Goal: Obtain resource: Download file/media

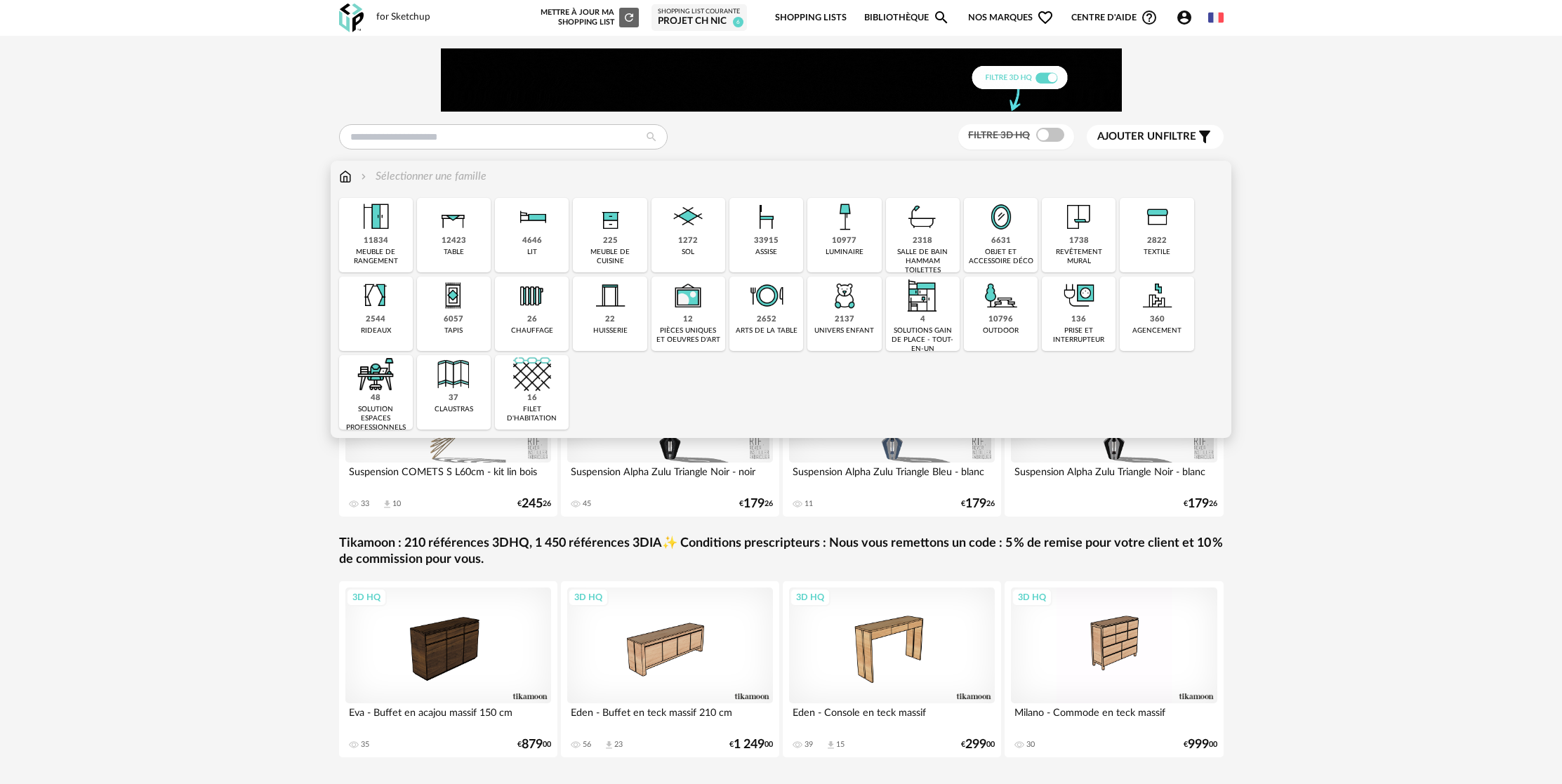
click at [543, 243] on div "4646 lit" at bounding box center [531, 235] width 73 height 74
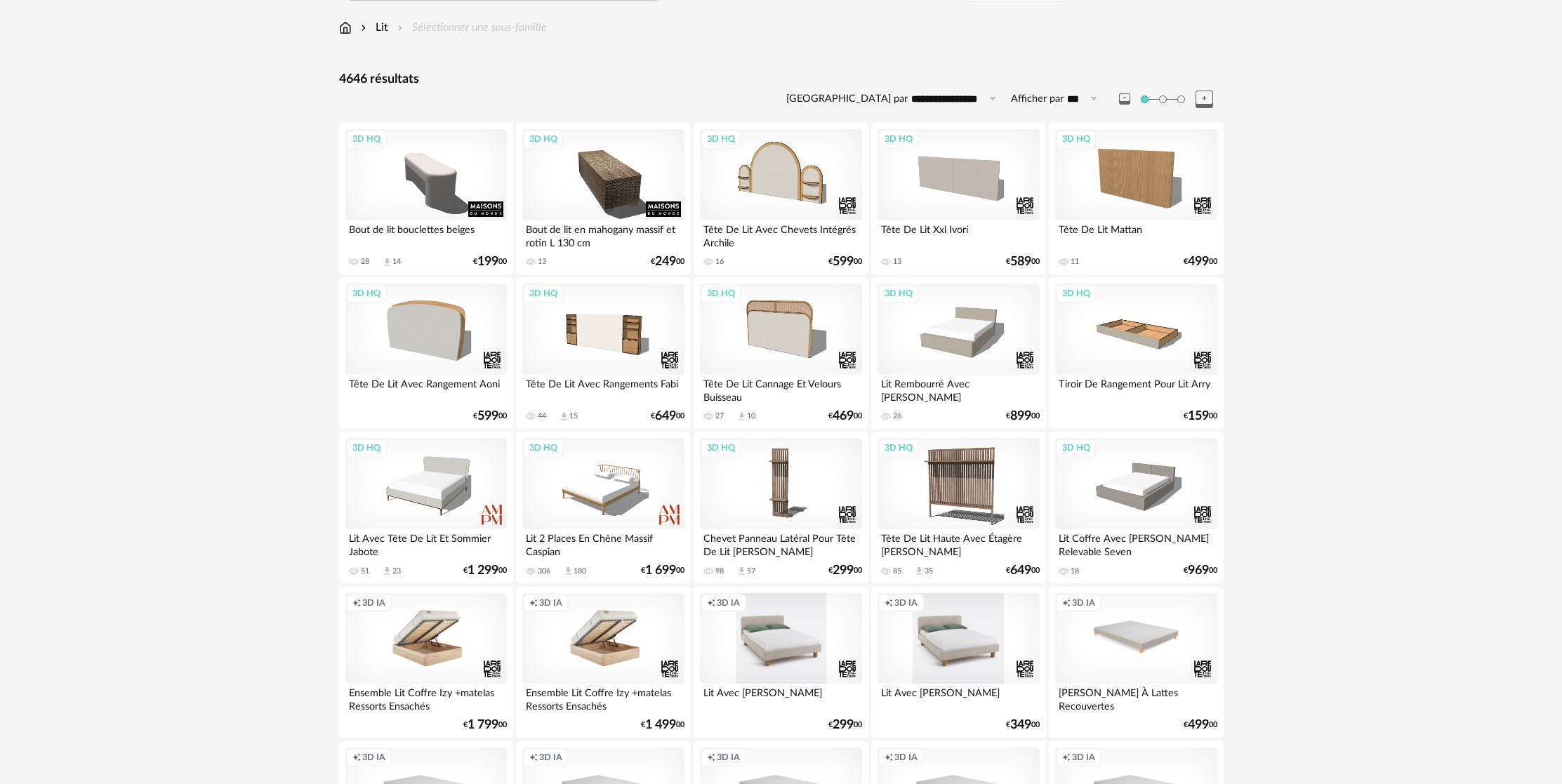
scroll to position [162, 0]
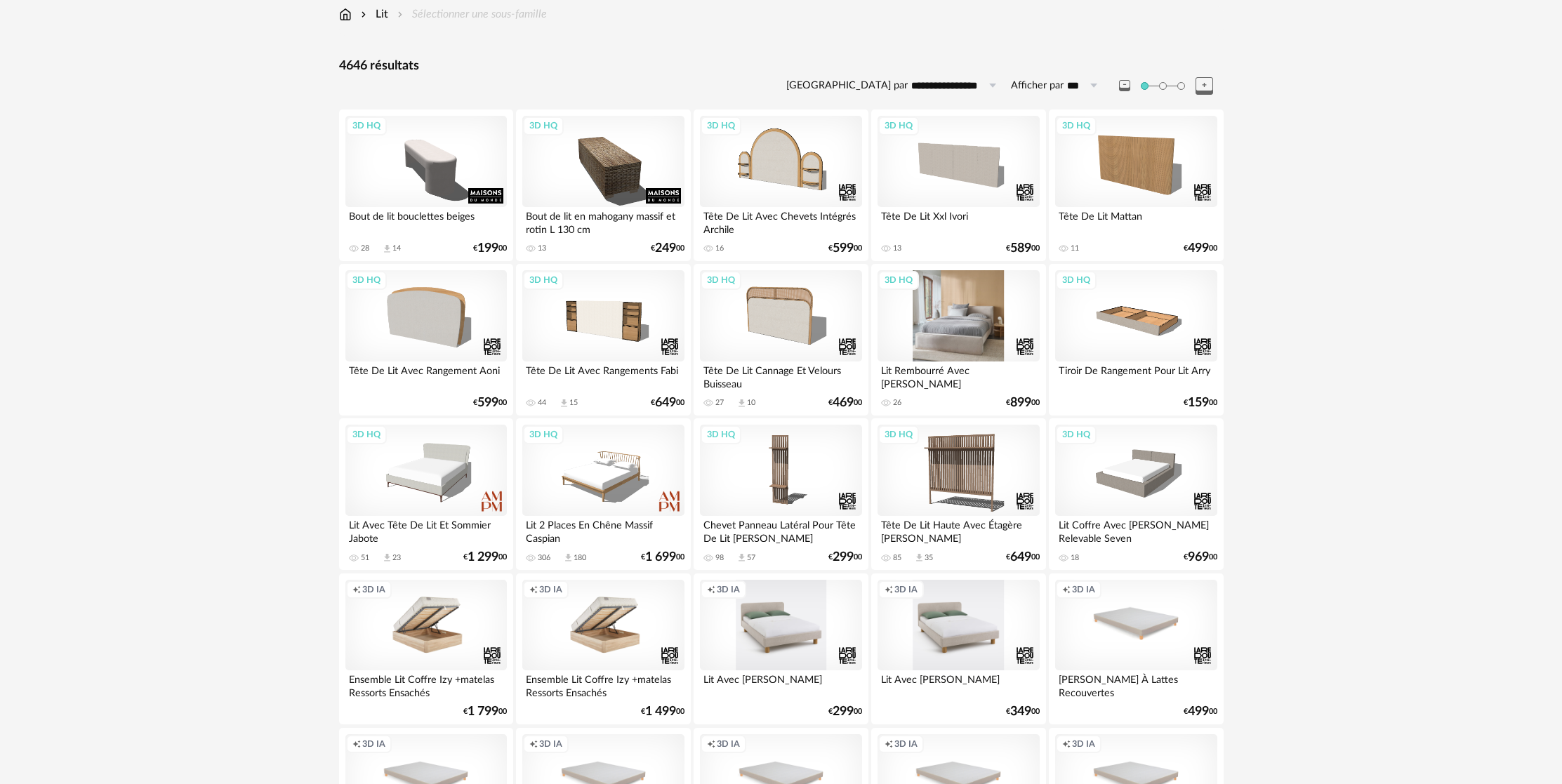
click at [994, 339] on div "3D HQ" at bounding box center [958, 315] width 162 height 91
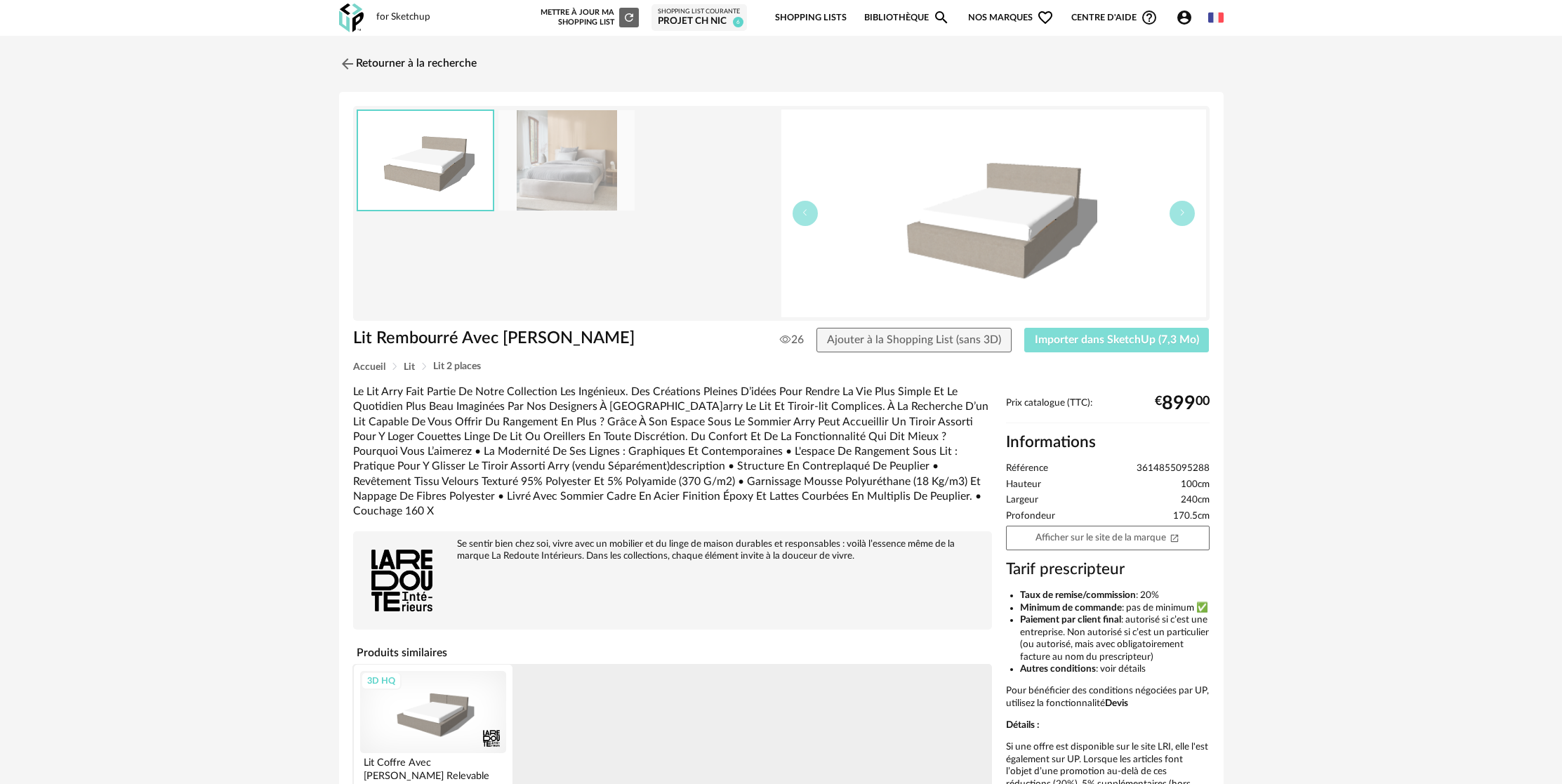
click at [1100, 344] on span "Importer dans SketchUp (7,3 Mo)" at bounding box center [1117, 339] width 165 height 11
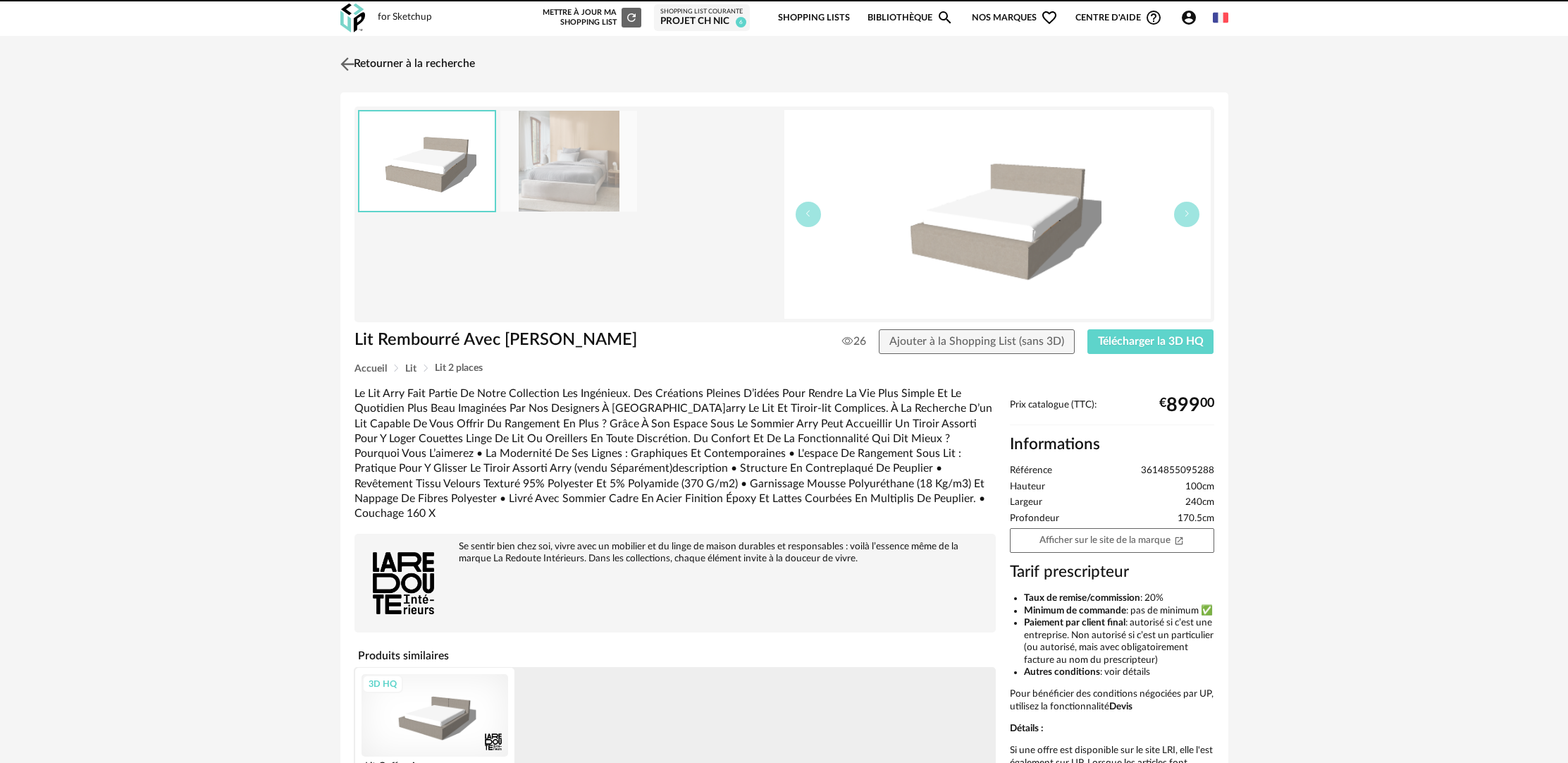
click at [407, 64] on link "Retourner à la recherche" at bounding box center [406, 64] width 139 height 31
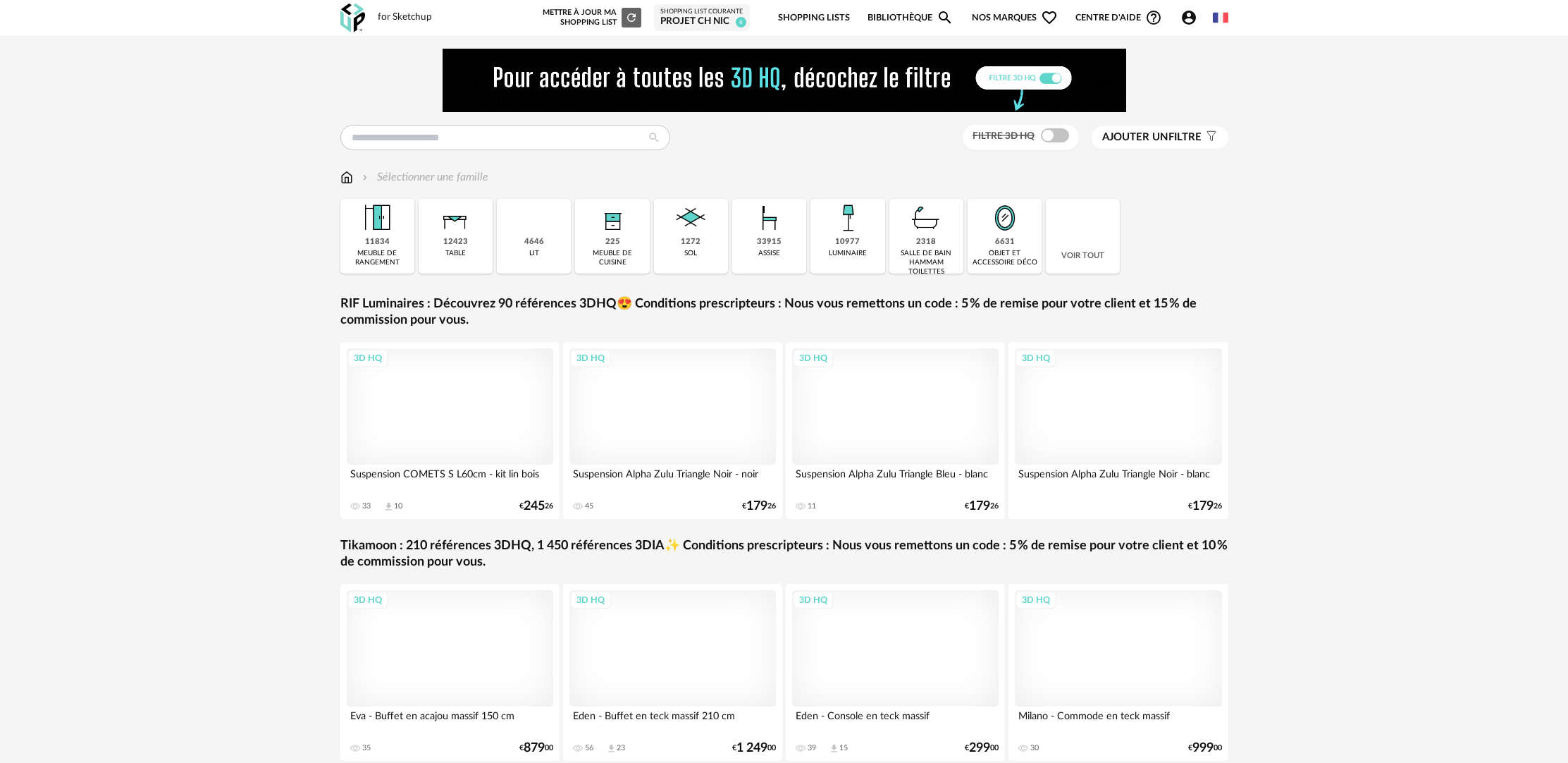
scroll to position [75, 0]
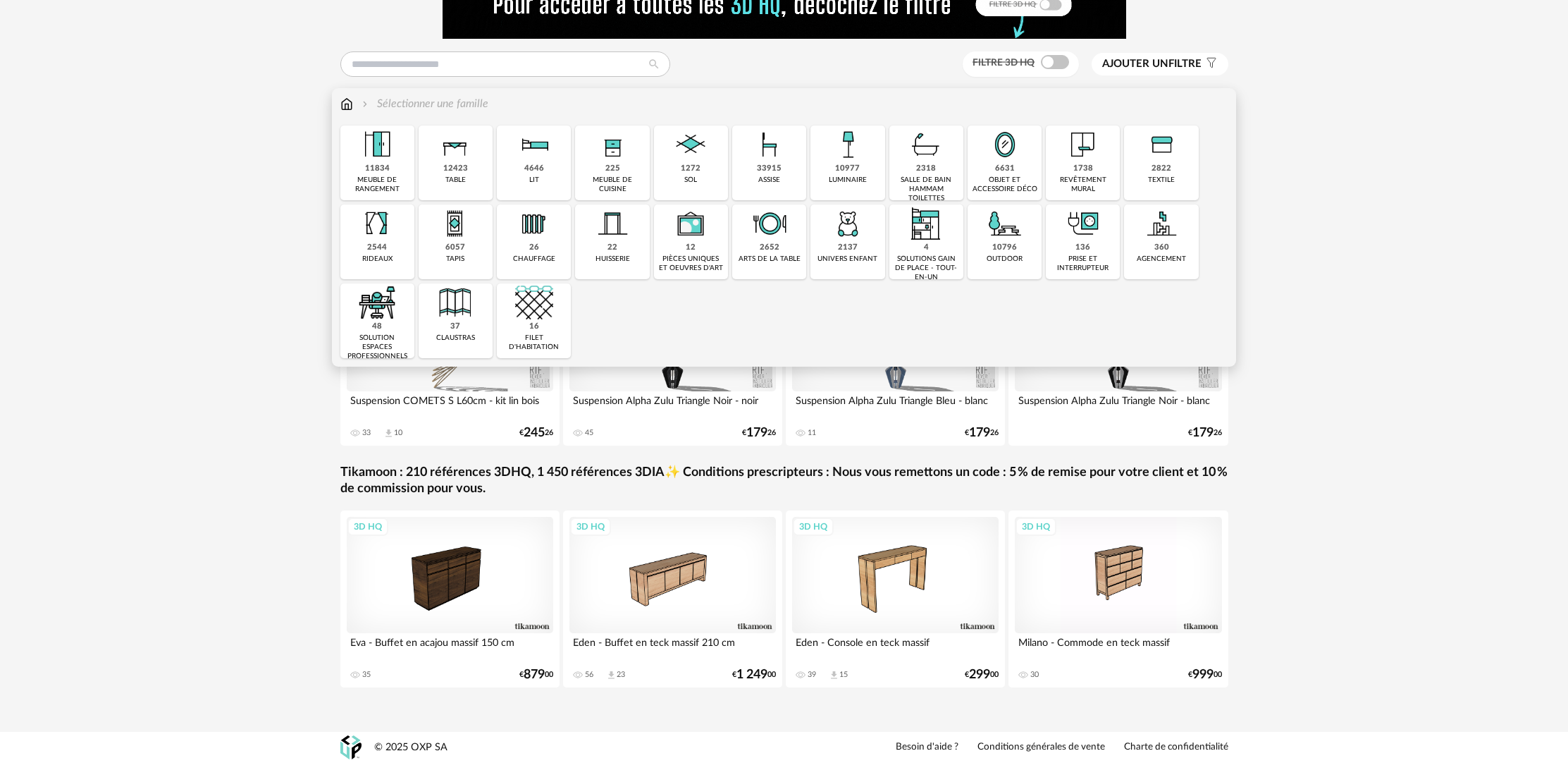
click at [548, 178] on div "4646 lit" at bounding box center [533, 163] width 74 height 75
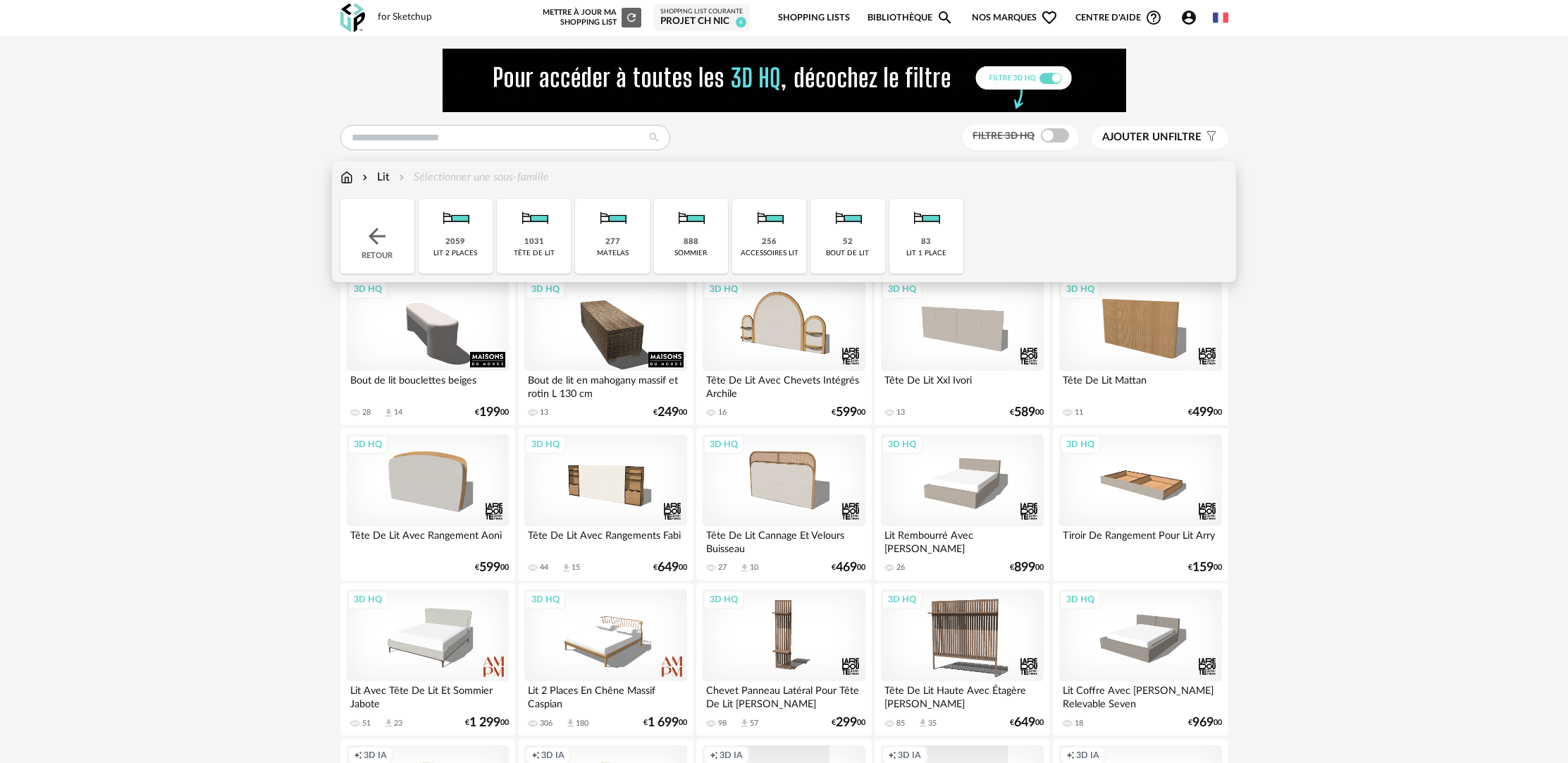
click at [474, 258] on div "lit 2 places" at bounding box center [455, 253] width 43 height 9
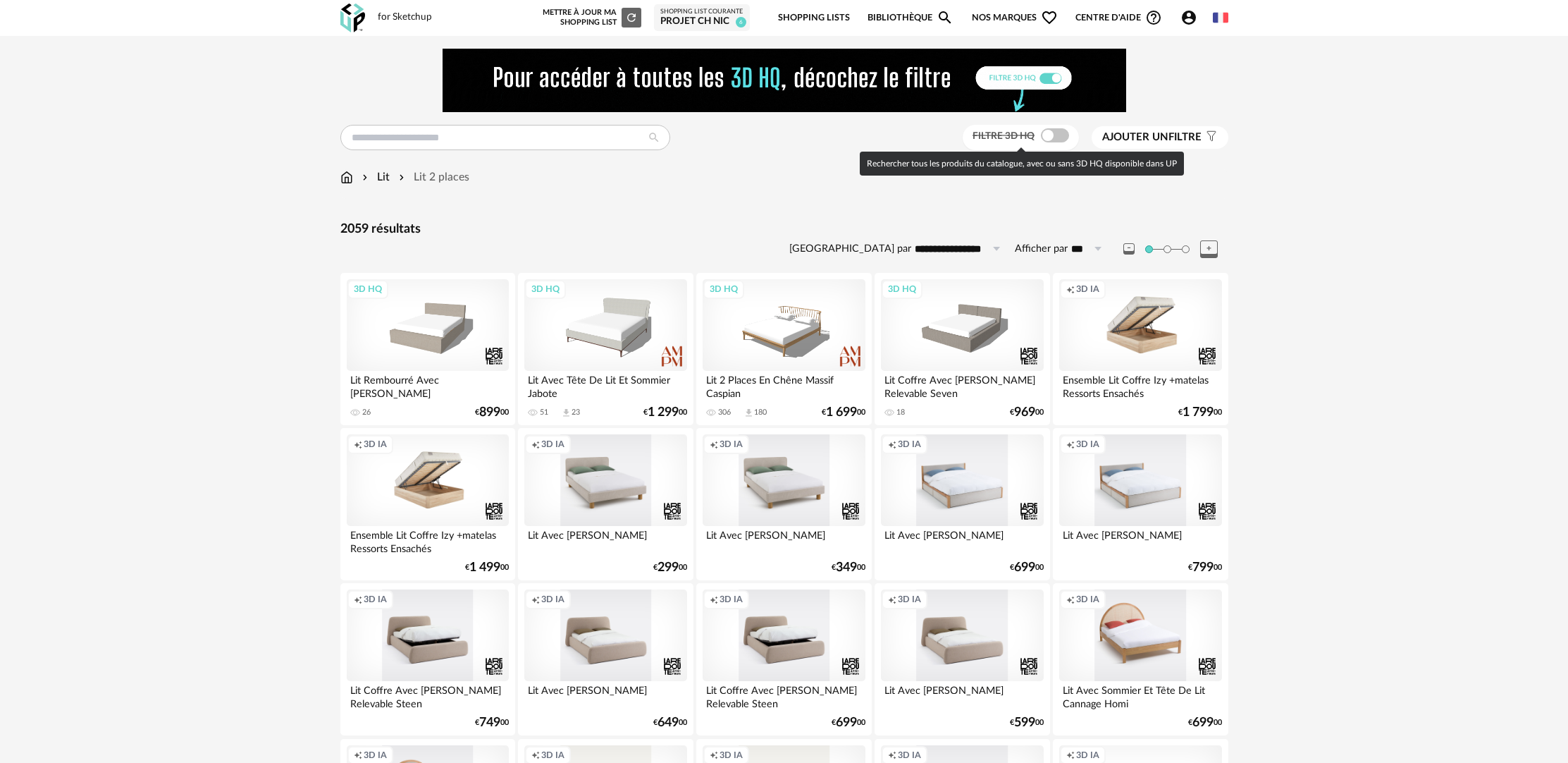
click at [1050, 138] on span at bounding box center [1055, 135] width 29 height 14
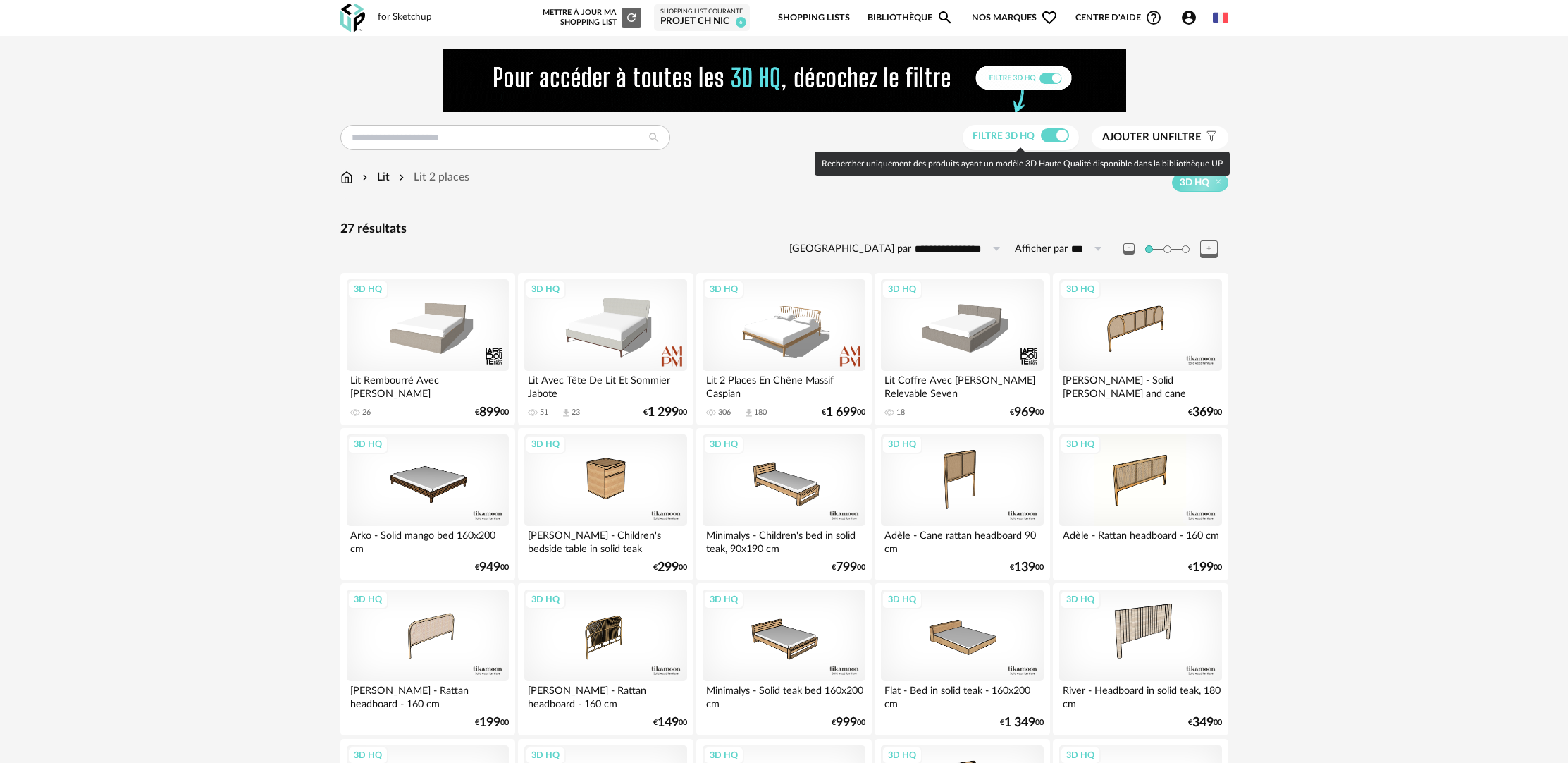
click at [1052, 137] on span at bounding box center [1055, 135] width 29 height 14
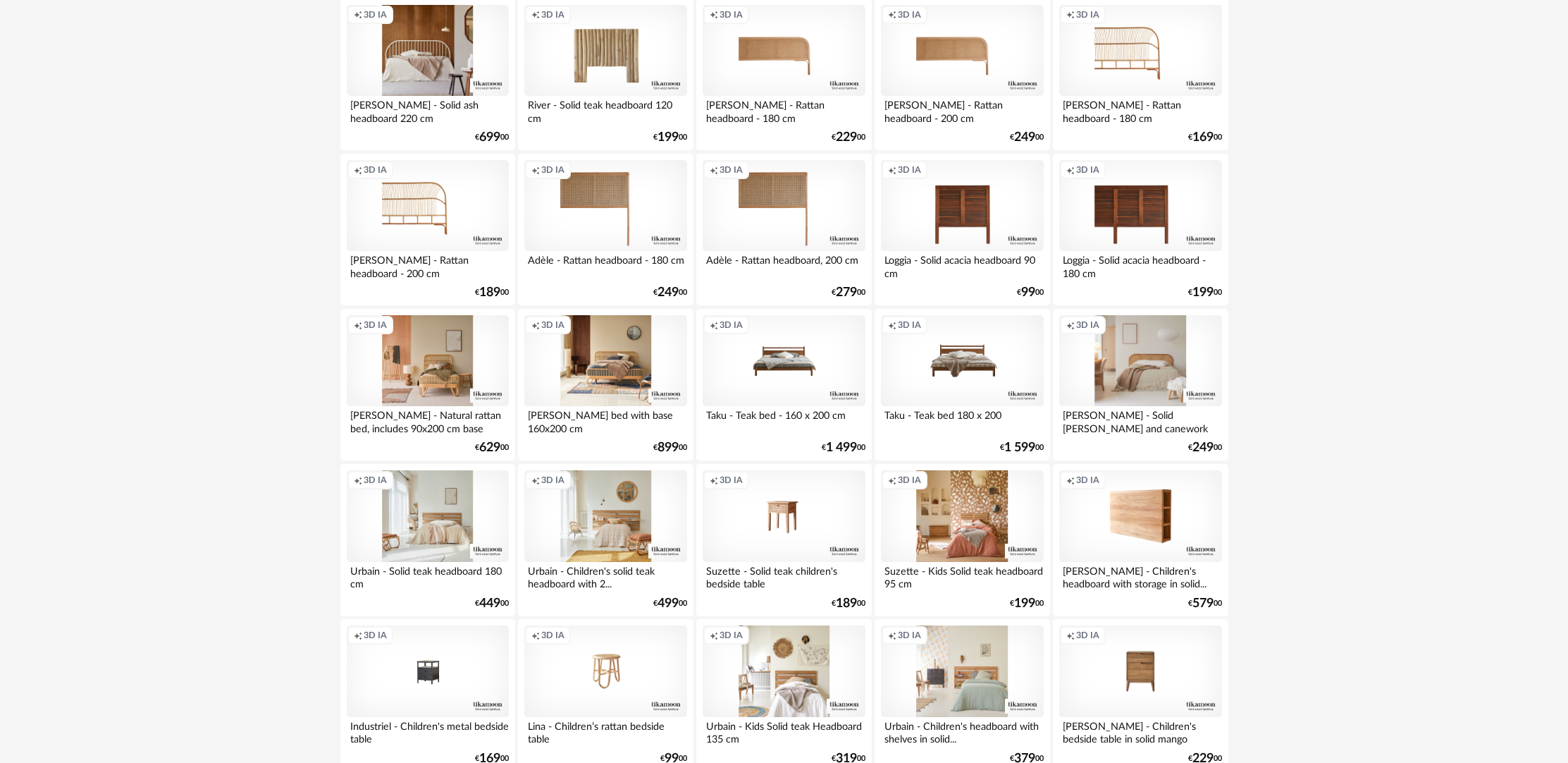
scroll to position [2716, 0]
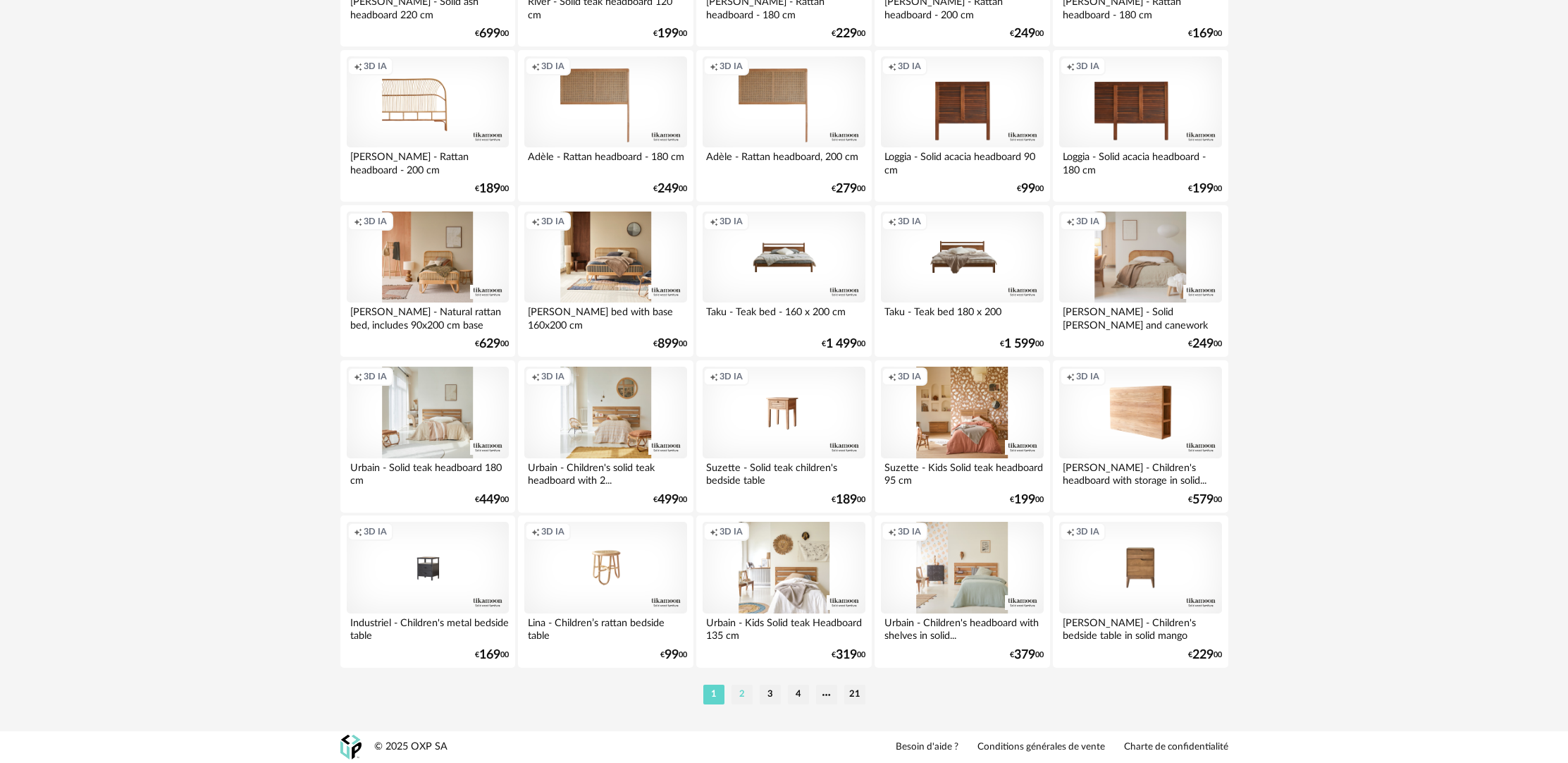
click at [745, 688] on li "2" at bounding box center [742, 694] width 22 height 20
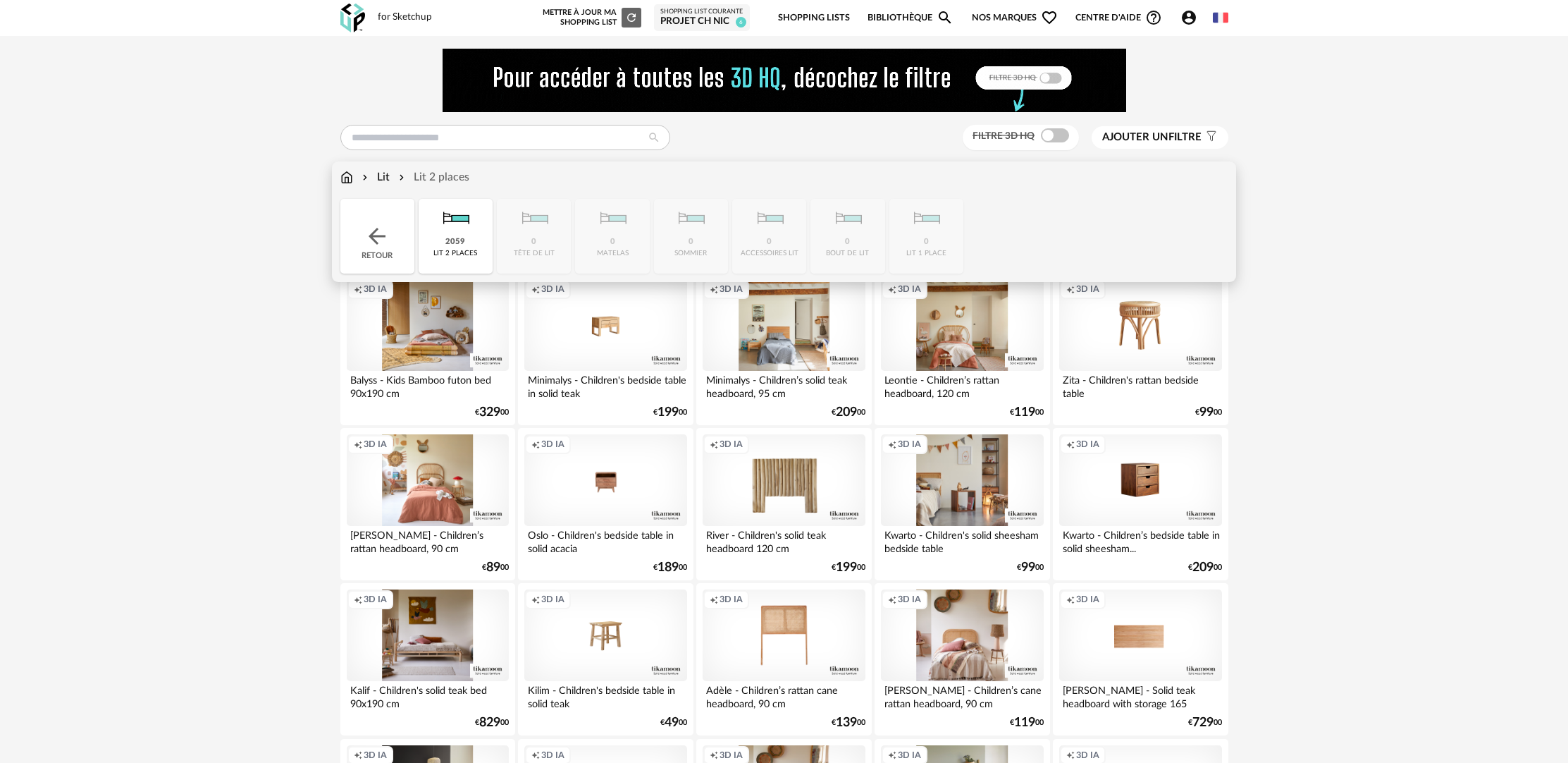
click at [385, 212] on div "Retour" at bounding box center [377, 236] width 74 height 75
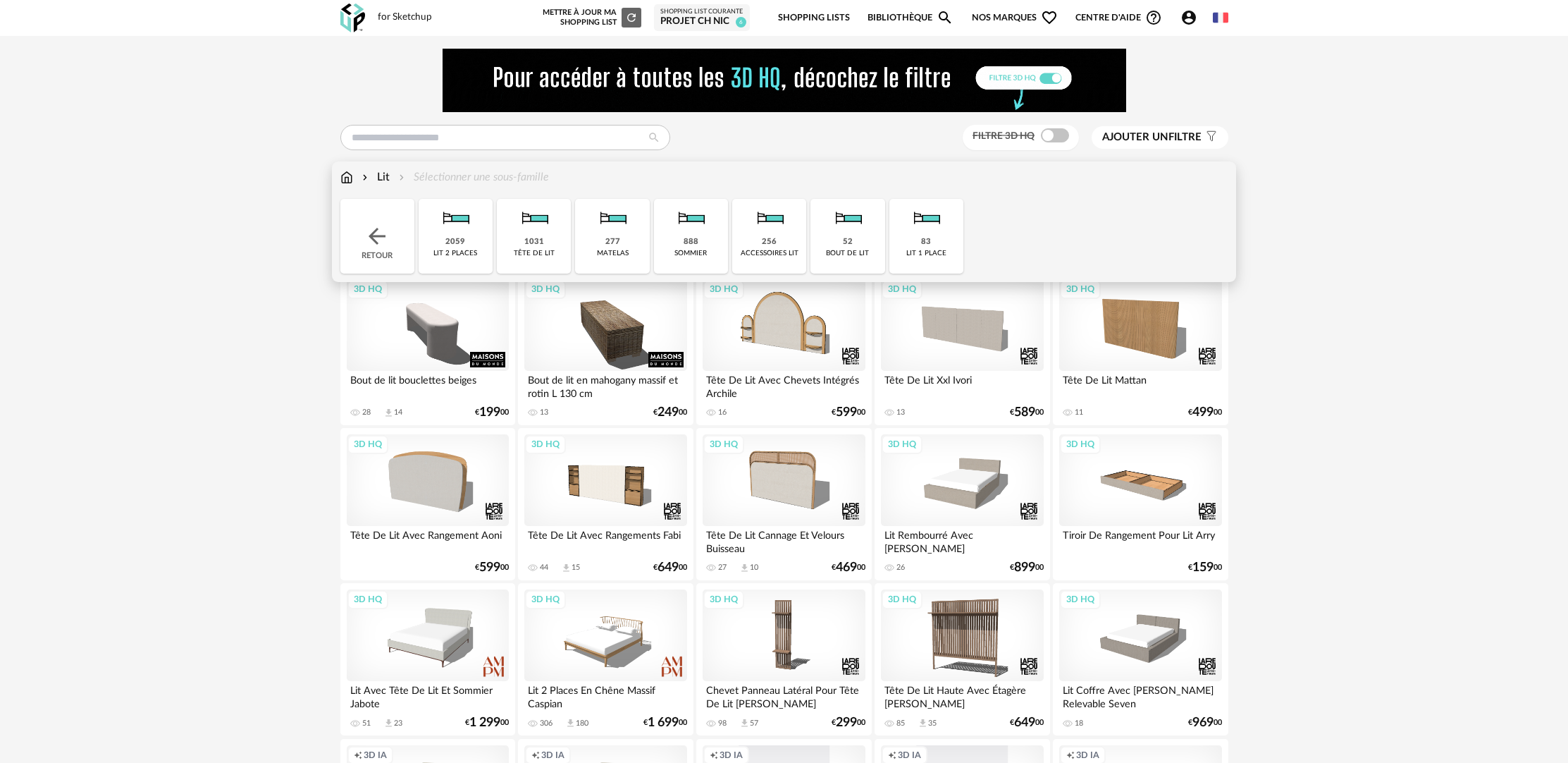
click at [728, 244] on div "Close icon Retour 2059 lit 2 places 1031 tête de lit 277 matelas 888 [GEOGRAPHI…" at bounding box center [784, 236] width 888 height 75
click at [690, 246] on div "888" at bounding box center [690, 242] width 15 height 11
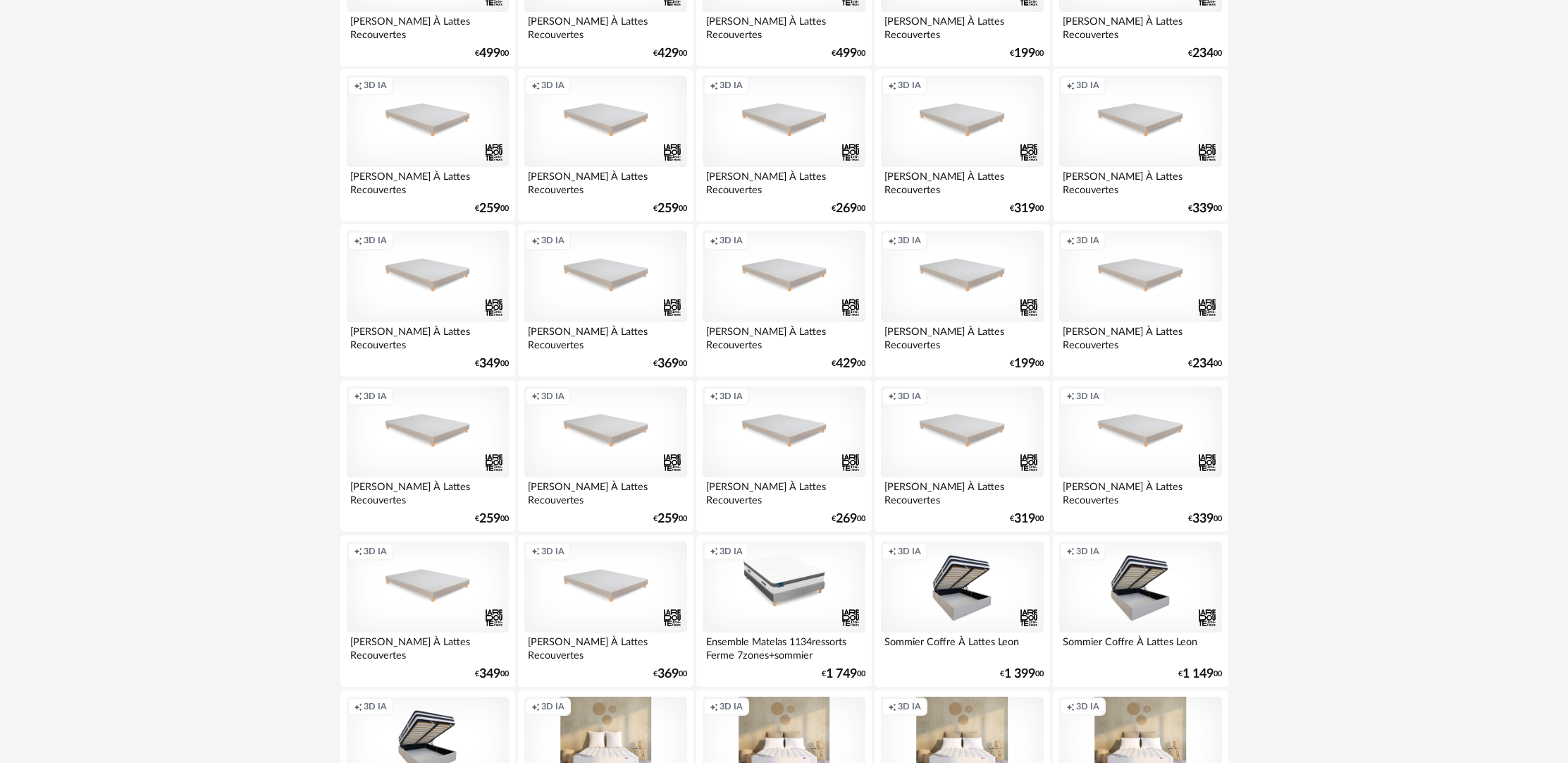
scroll to position [374, 0]
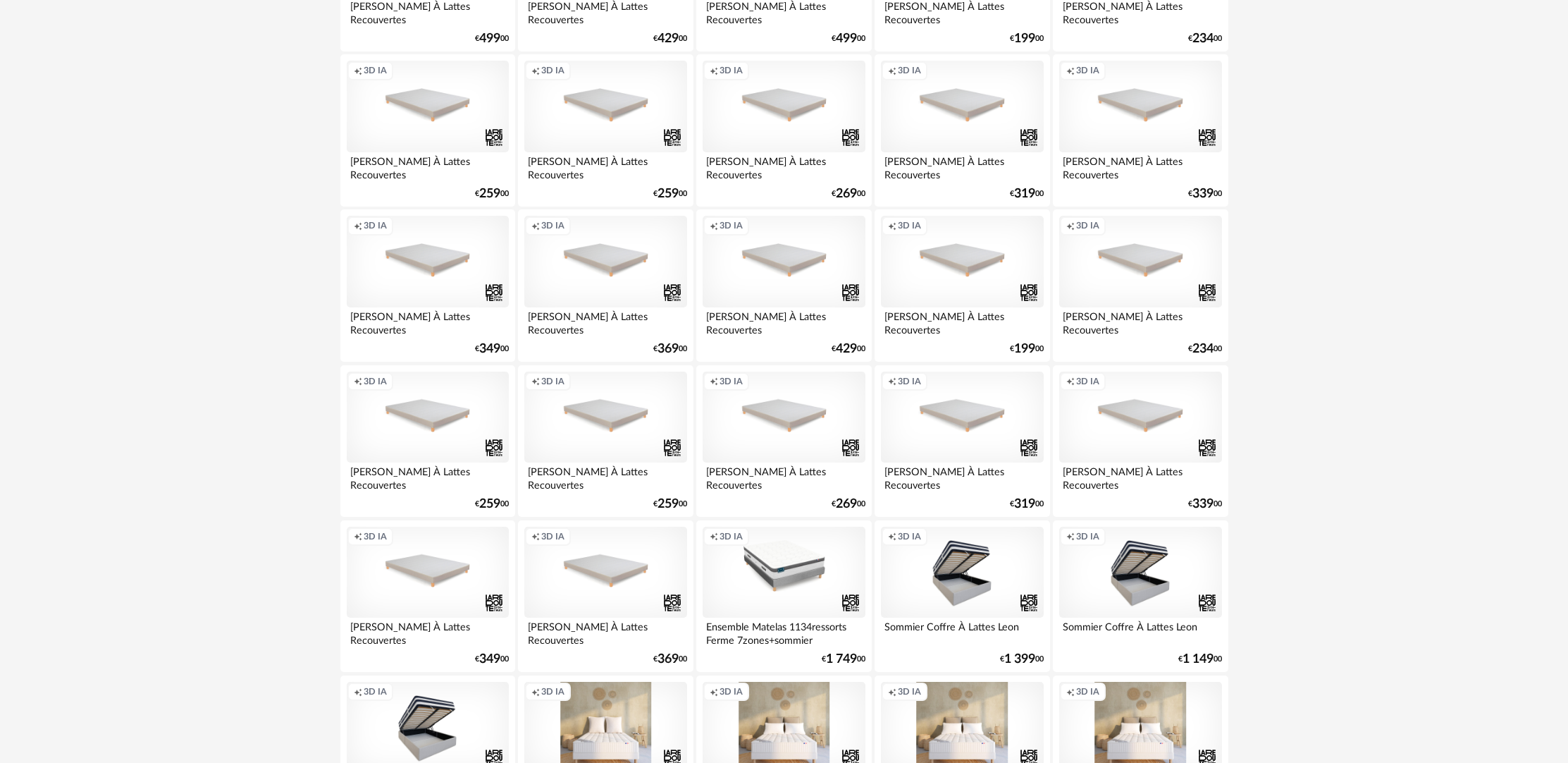
click at [957, 576] on div "Creation icon 3D IA" at bounding box center [961, 572] width 162 height 91
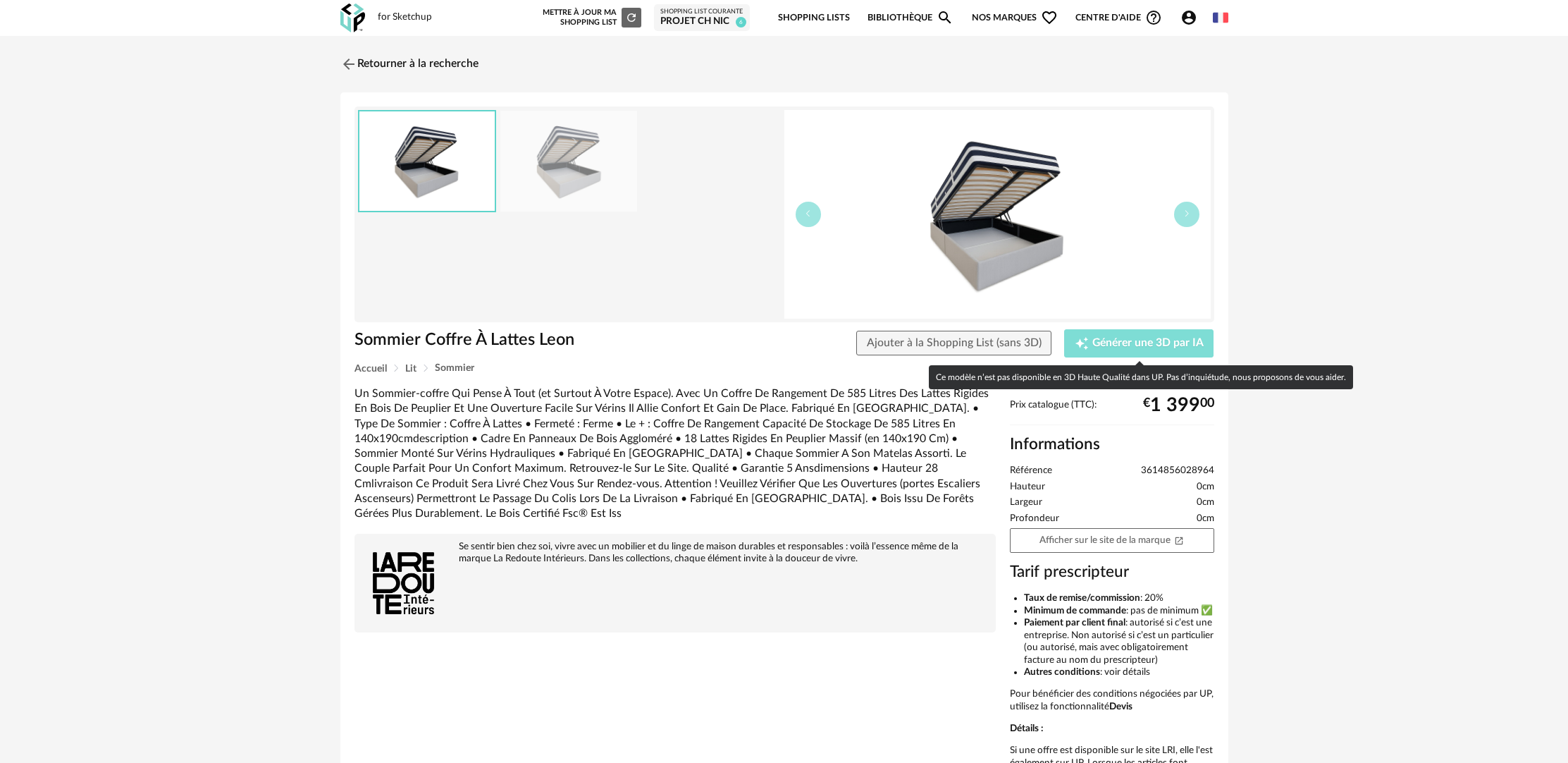
click at [1154, 342] on span "Générer une 3D par IA" at bounding box center [1147, 342] width 111 height 11
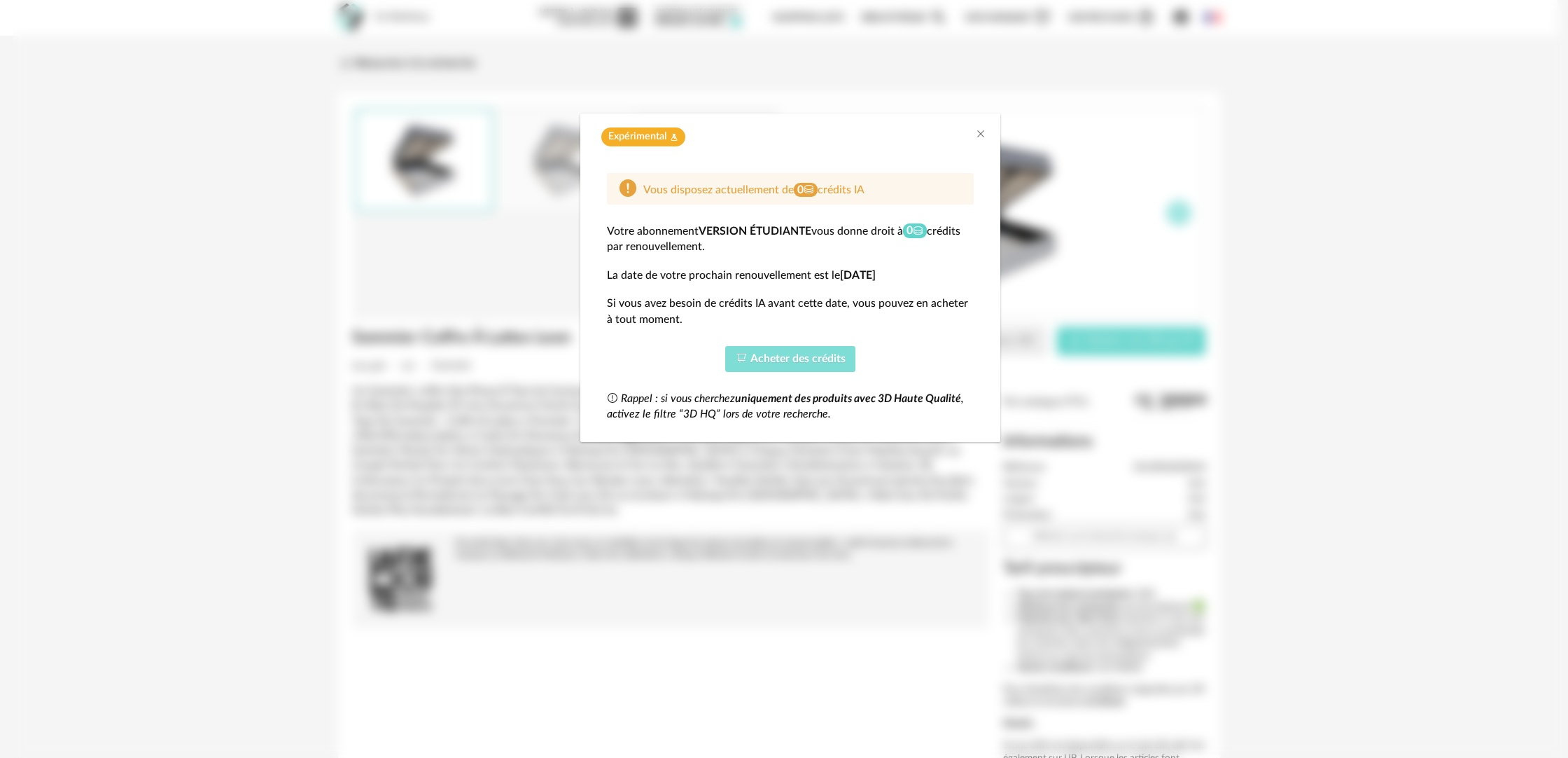
click at [831, 366] on button "Acheter des crédits" at bounding box center [791, 358] width 131 height 26
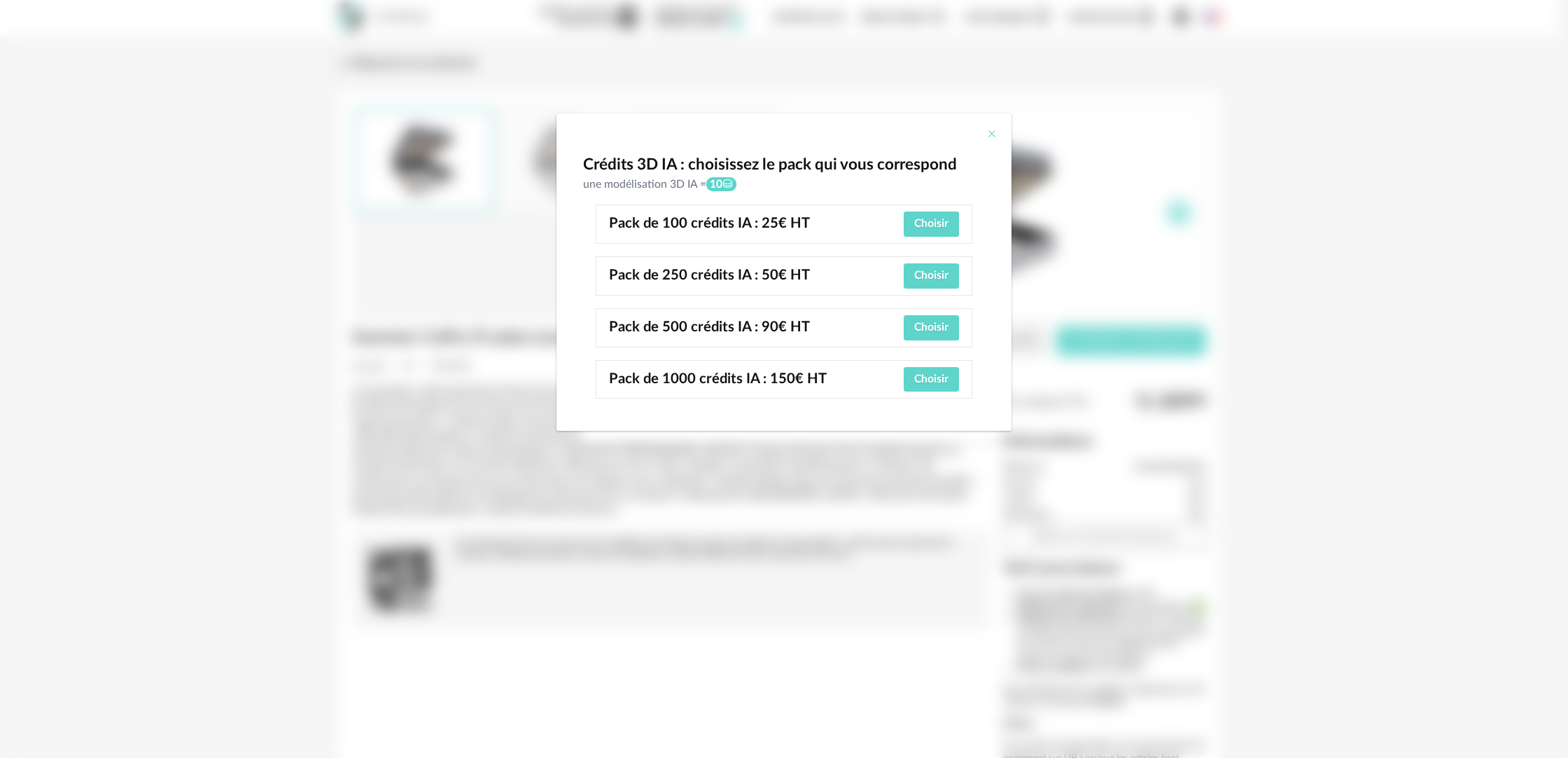
click at [993, 132] on icon "Close" at bounding box center [991, 133] width 11 height 11
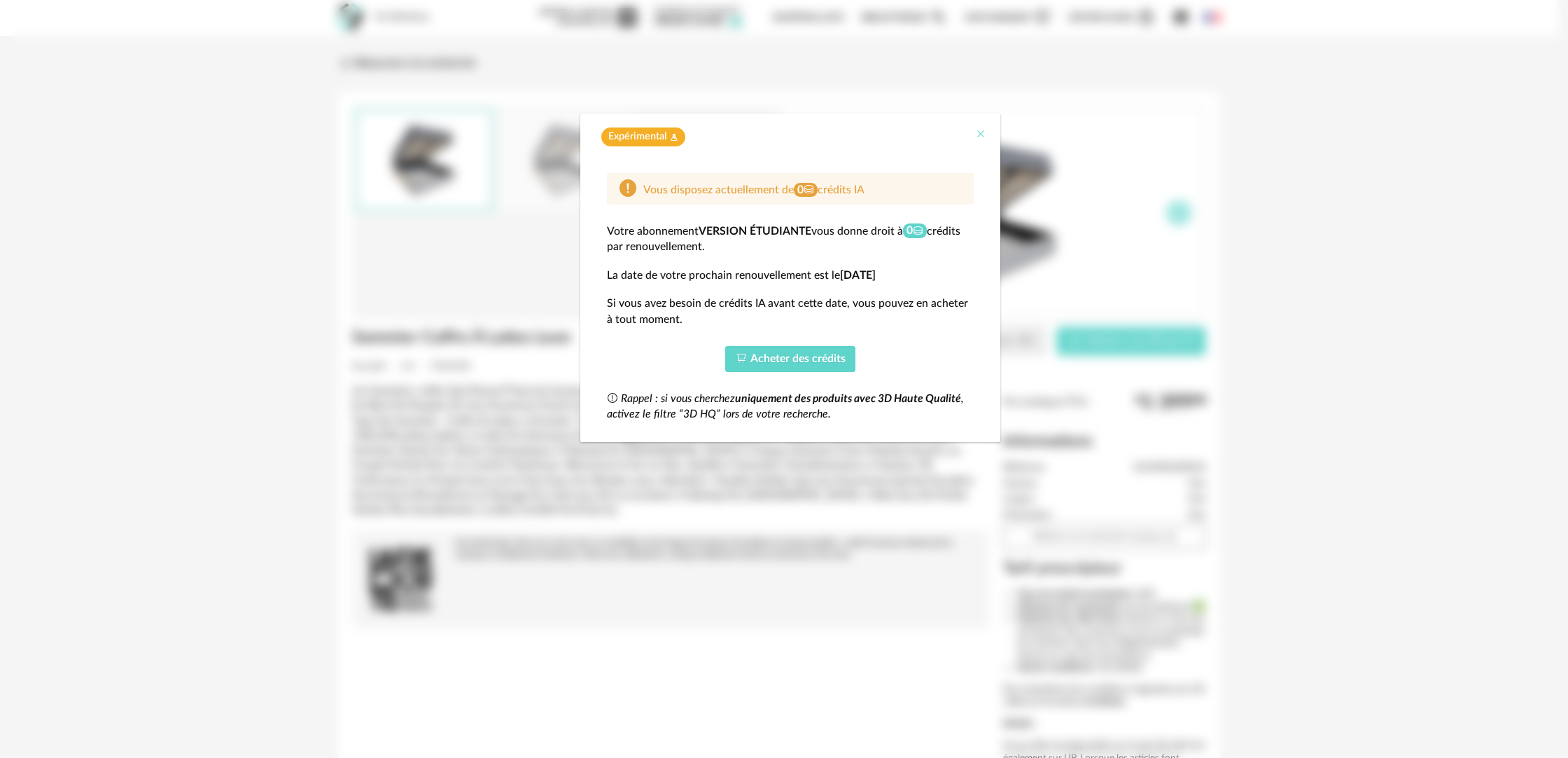
click at [981, 132] on icon "Close" at bounding box center [980, 133] width 11 height 11
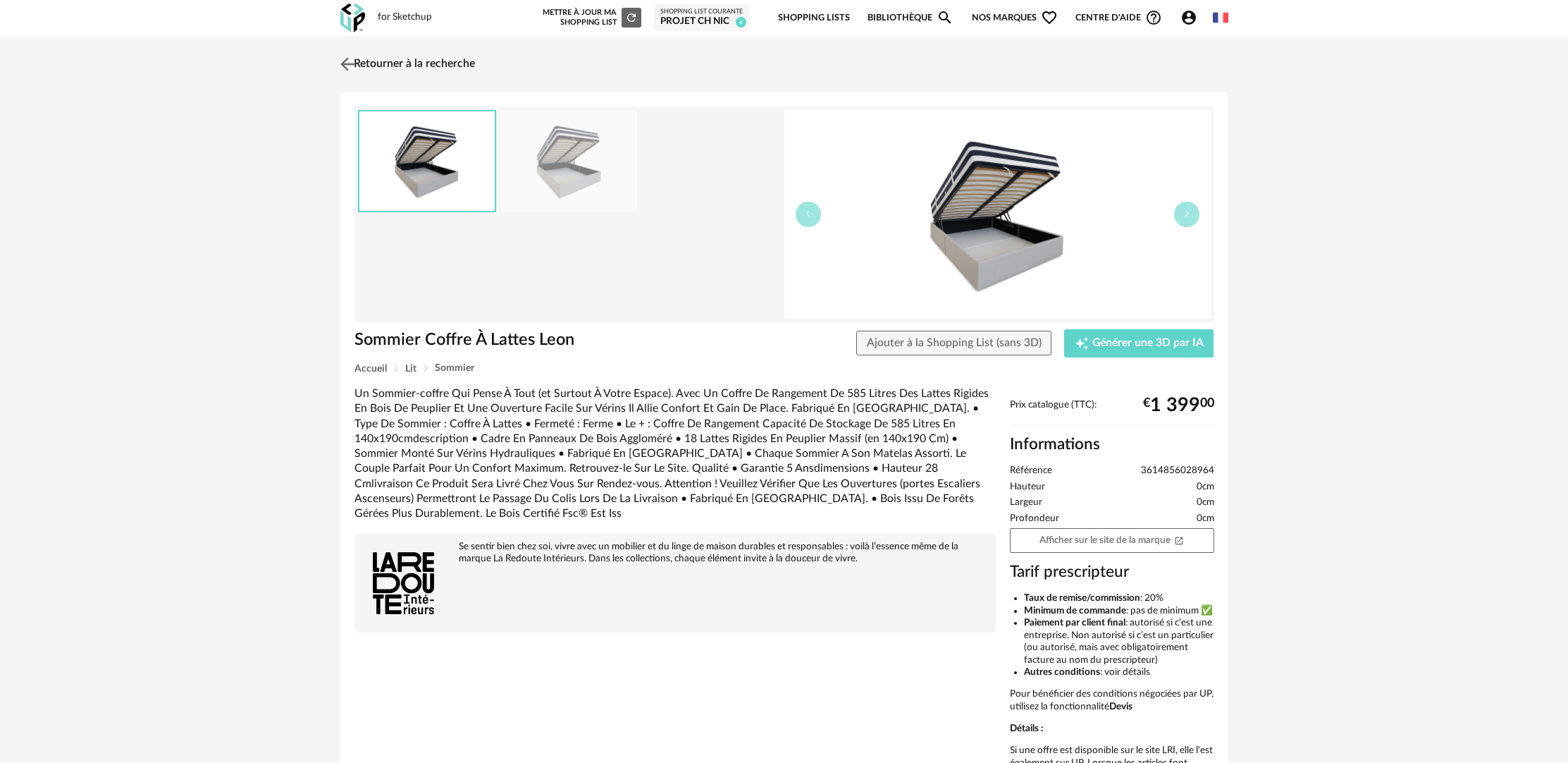
click at [378, 56] on link "Retourner à la recherche" at bounding box center [406, 64] width 139 height 31
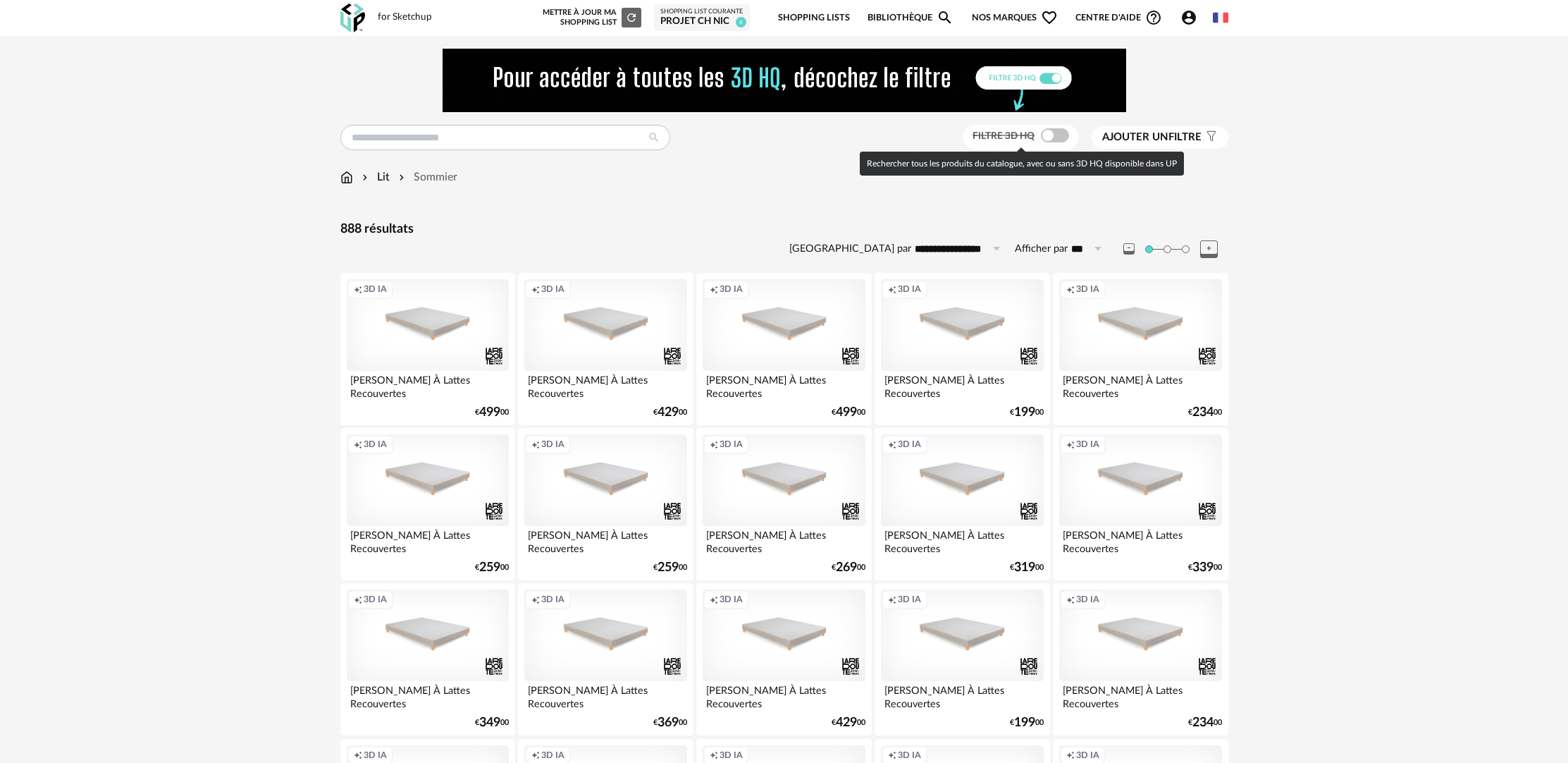
click at [1051, 132] on span at bounding box center [1055, 135] width 29 height 14
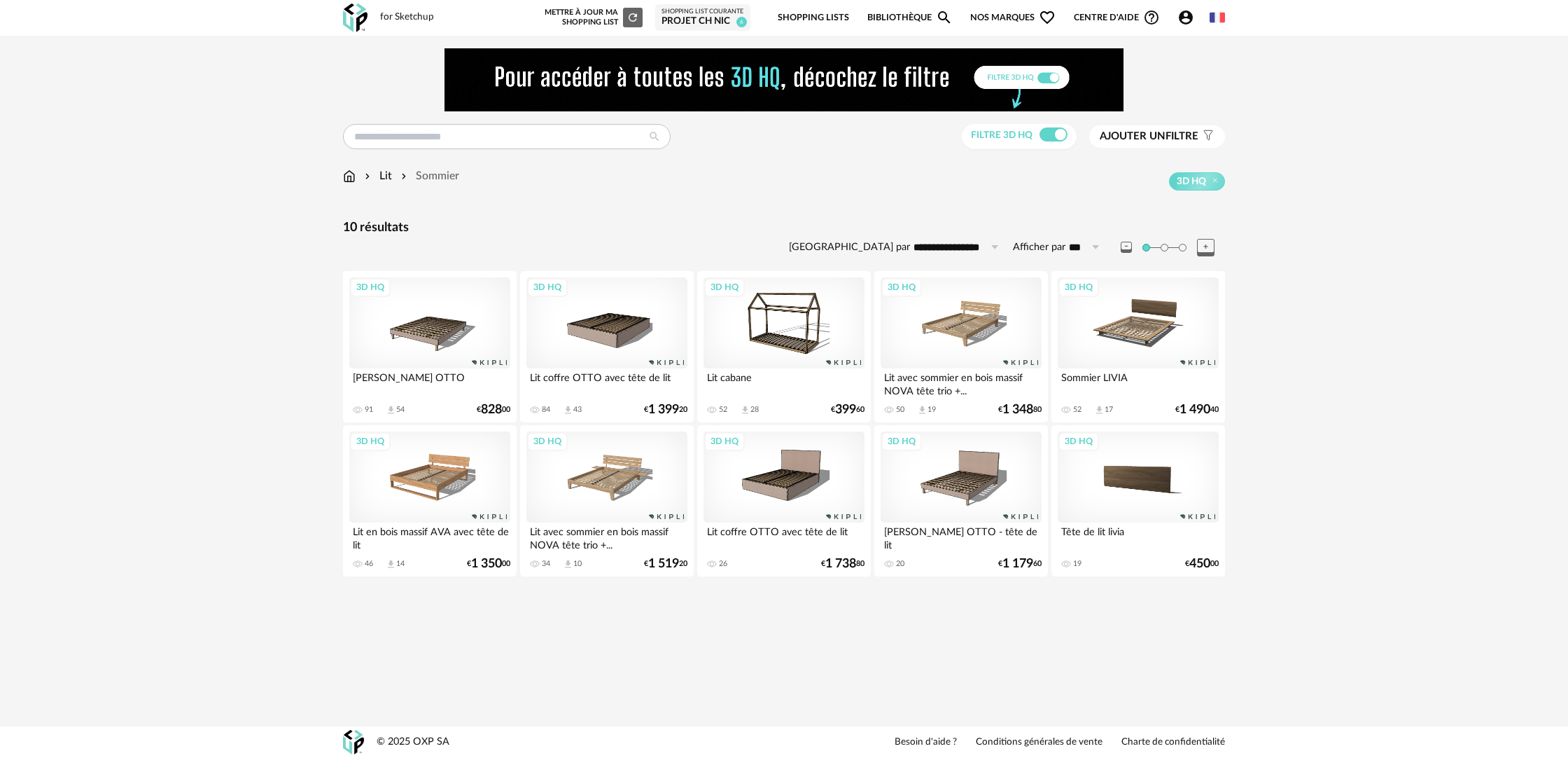
click at [596, 342] on div "3D HQ" at bounding box center [606, 322] width 161 height 91
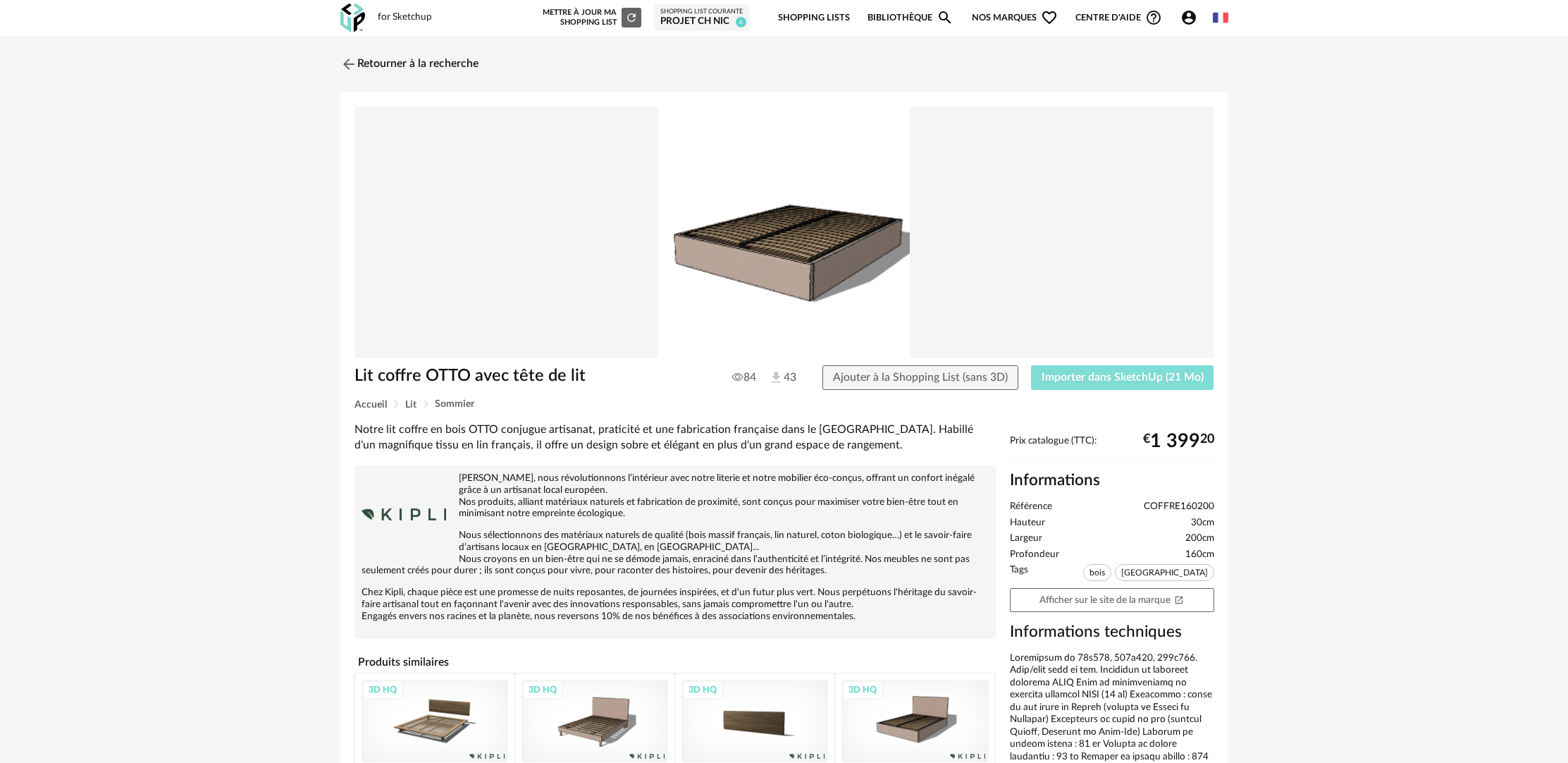
click at [1138, 382] on span "Importer dans SketchUp (21 Mo)" at bounding box center [1123, 377] width 162 height 11
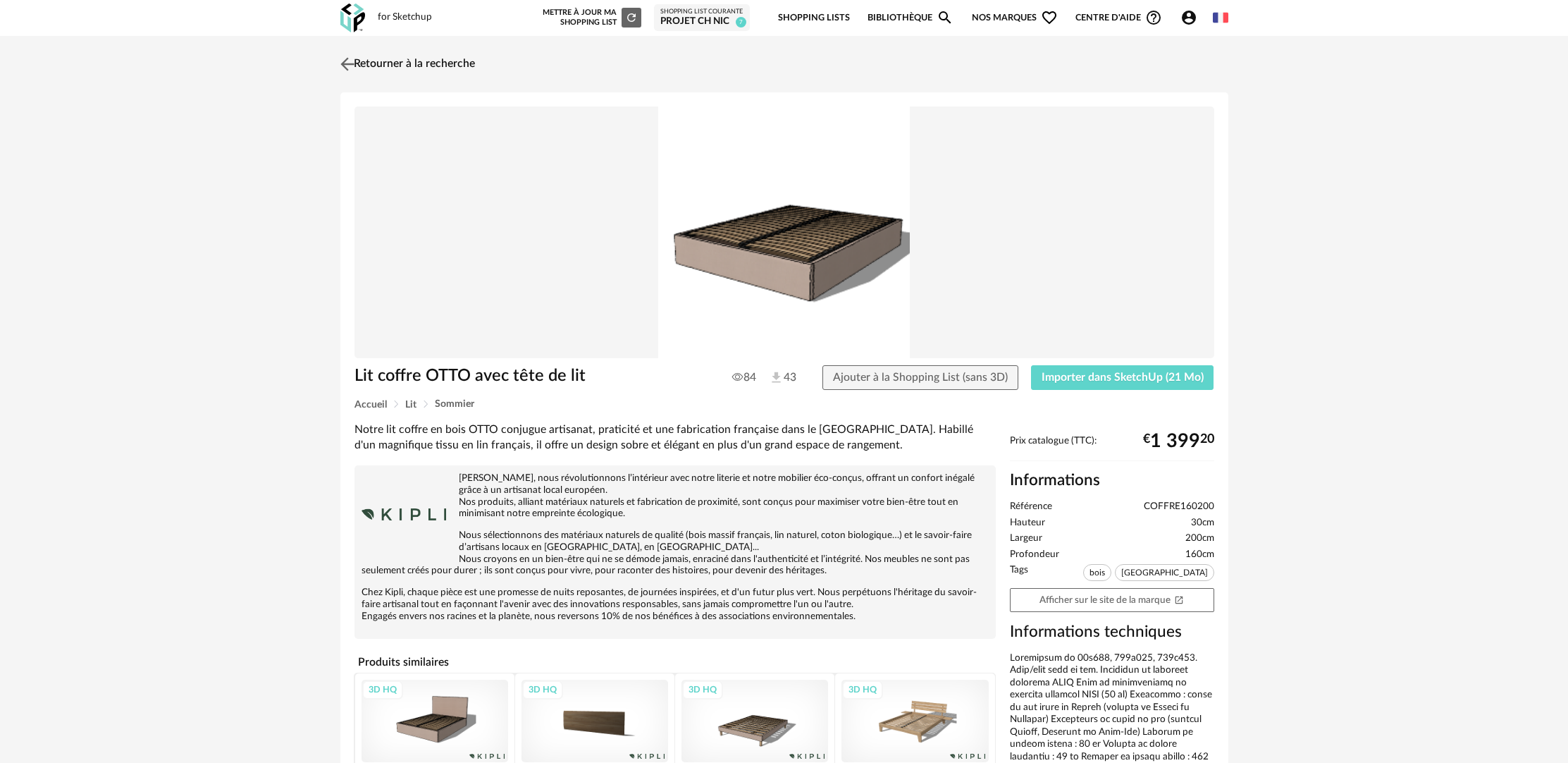
click at [426, 61] on link "Retourner à la recherche" at bounding box center [406, 64] width 139 height 31
click at [444, 58] on link "Retourner à la recherche" at bounding box center [406, 64] width 139 height 31
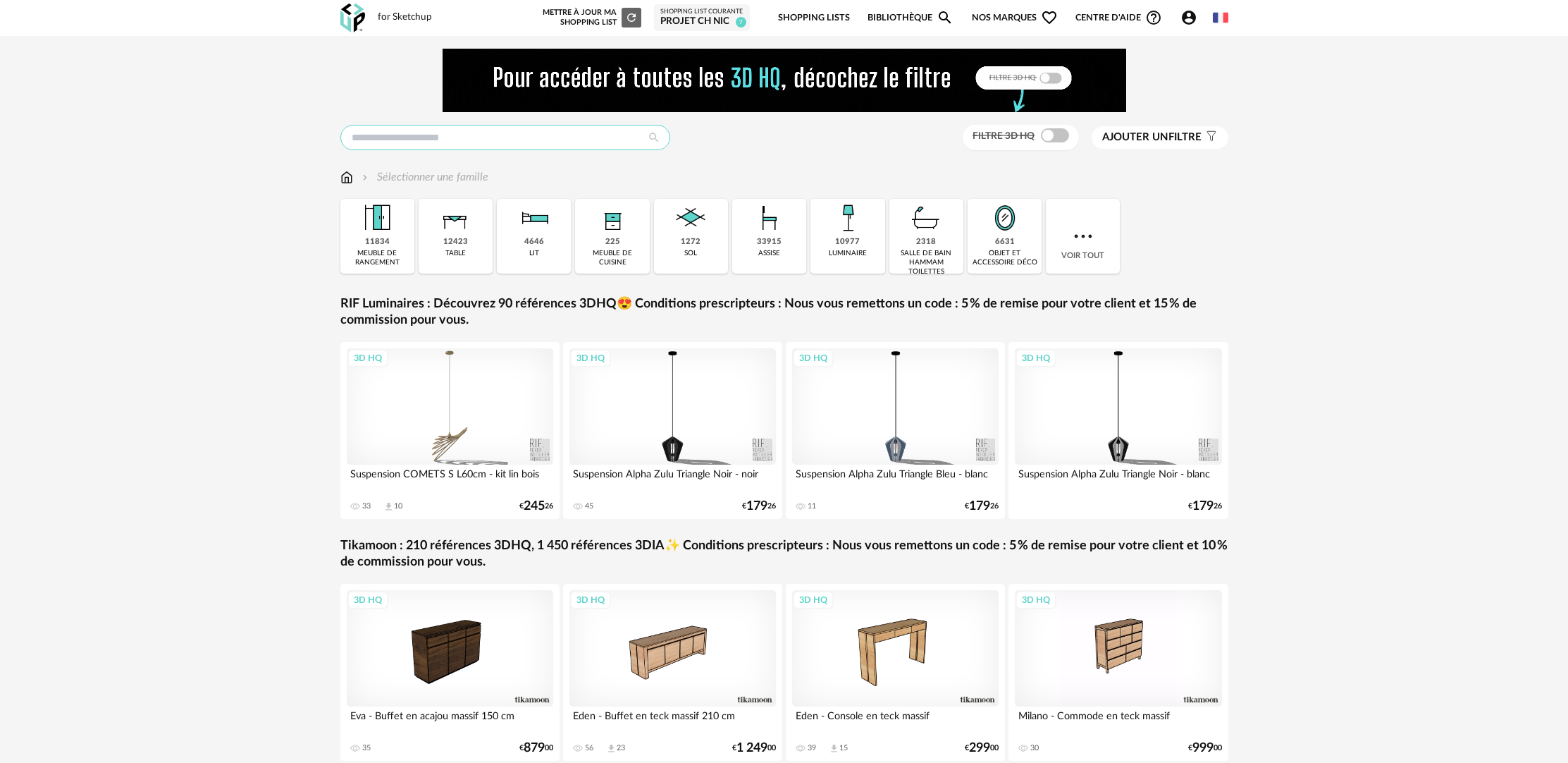
click at [458, 143] on input "text" at bounding box center [505, 138] width 330 height 26
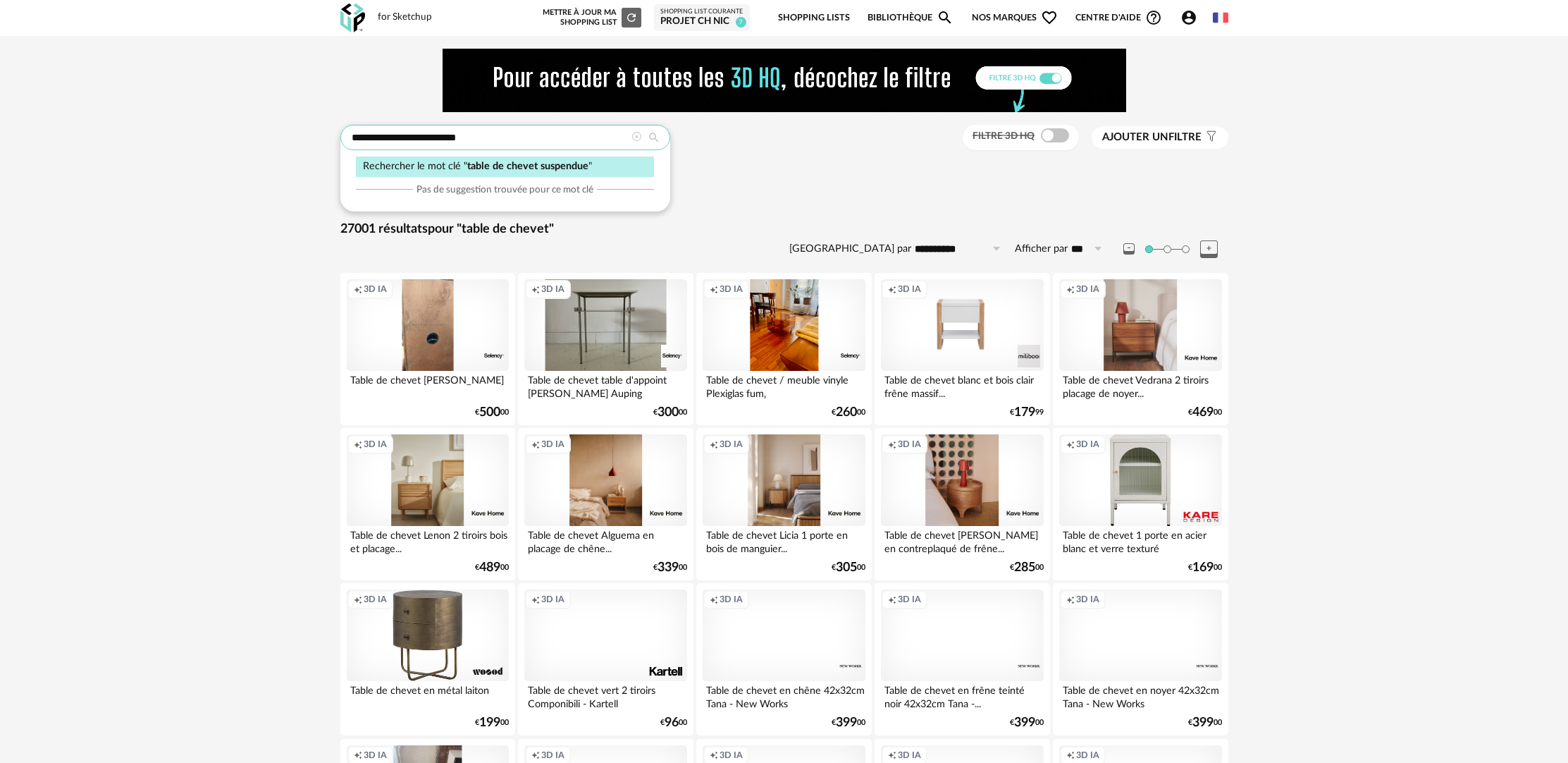
type input "**********"
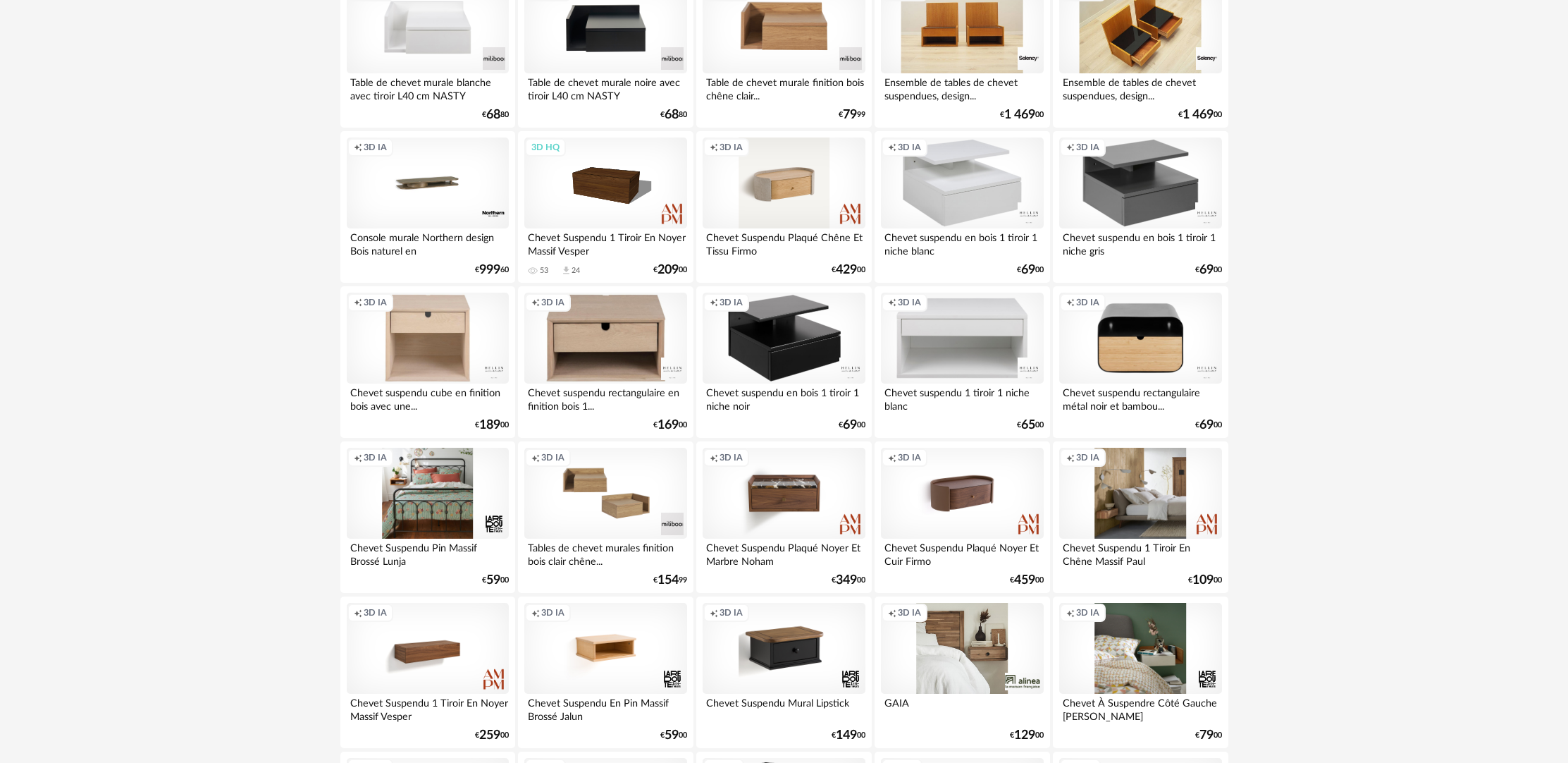
scroll to position [708, 0]
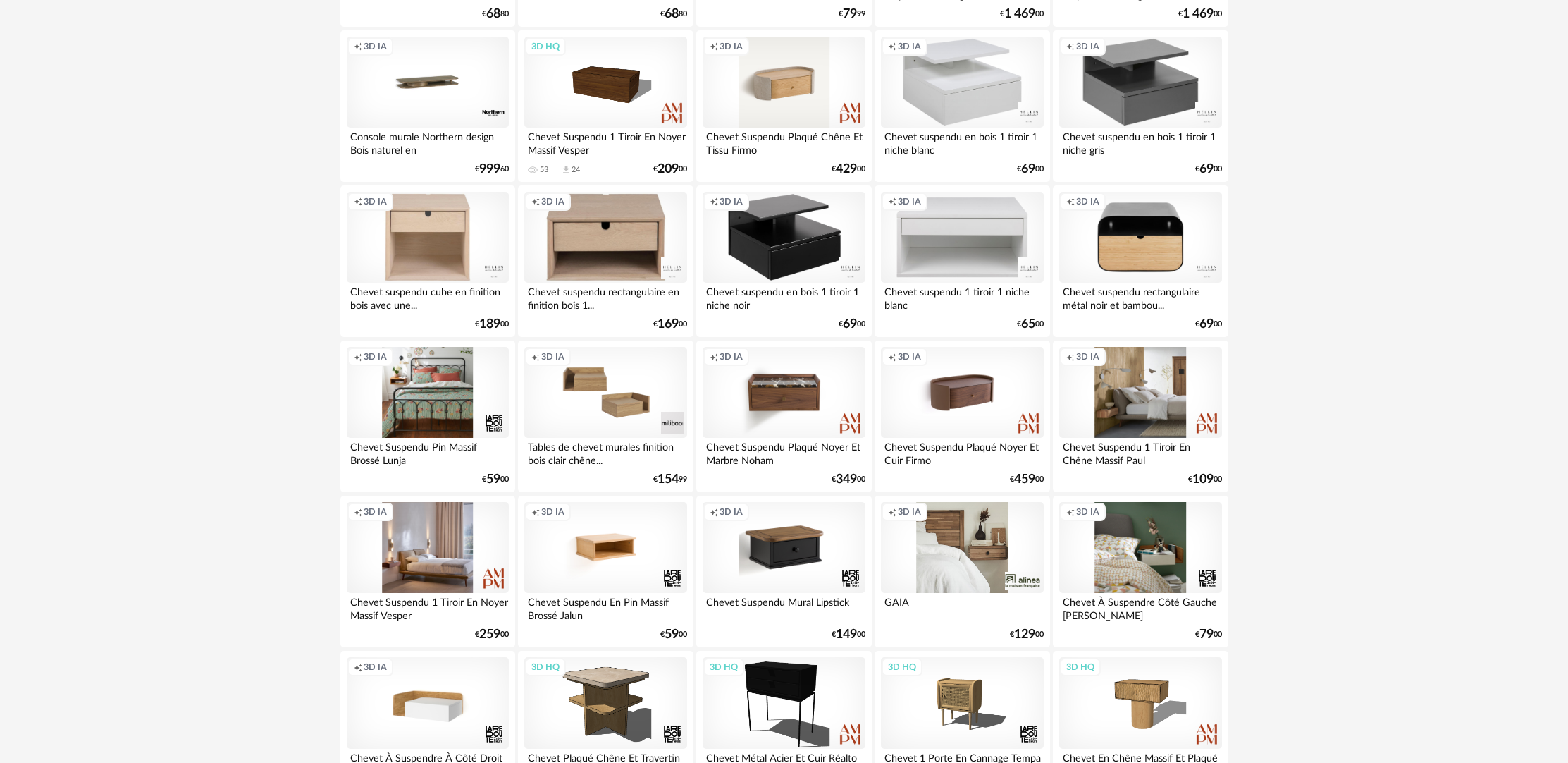
click at [459, 569] on div "Creation icon 3D IA" at bounding box center [428, 547] width 162 height 91
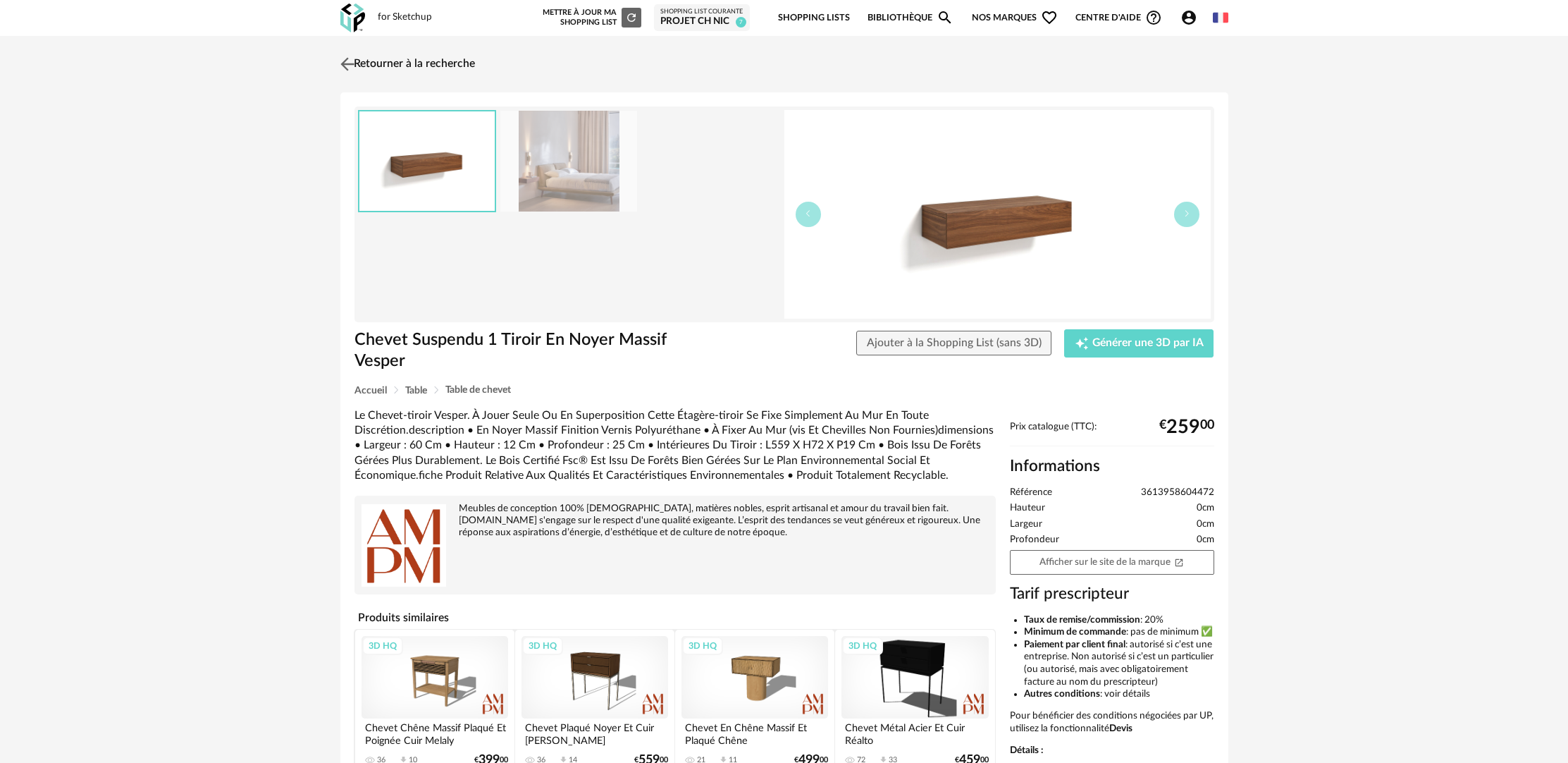
click at [417, 68] on link "Retourner à la recherche" at bounding box center [406, 64] width 139 height 31
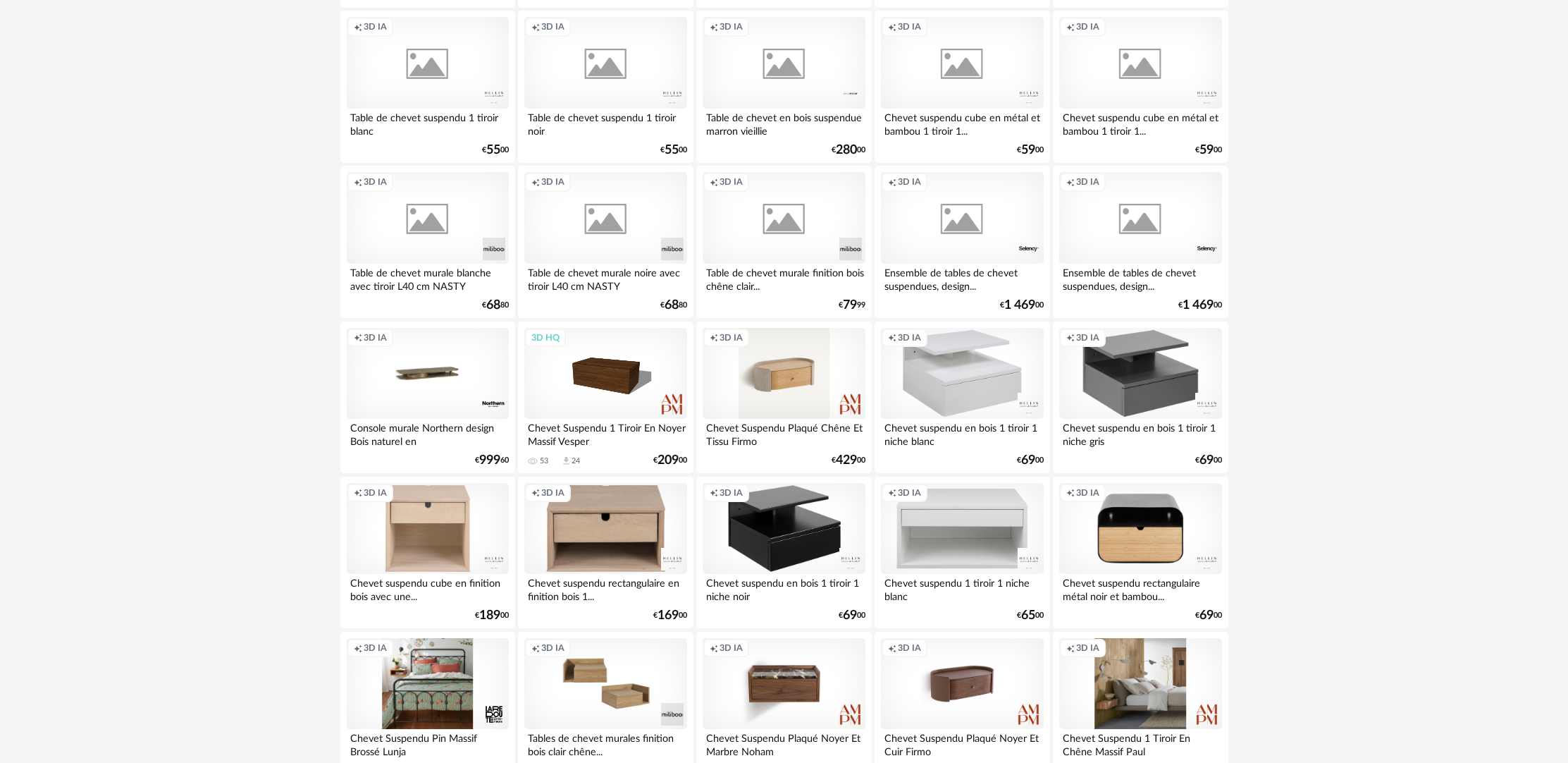
scroll to position [67, 0]
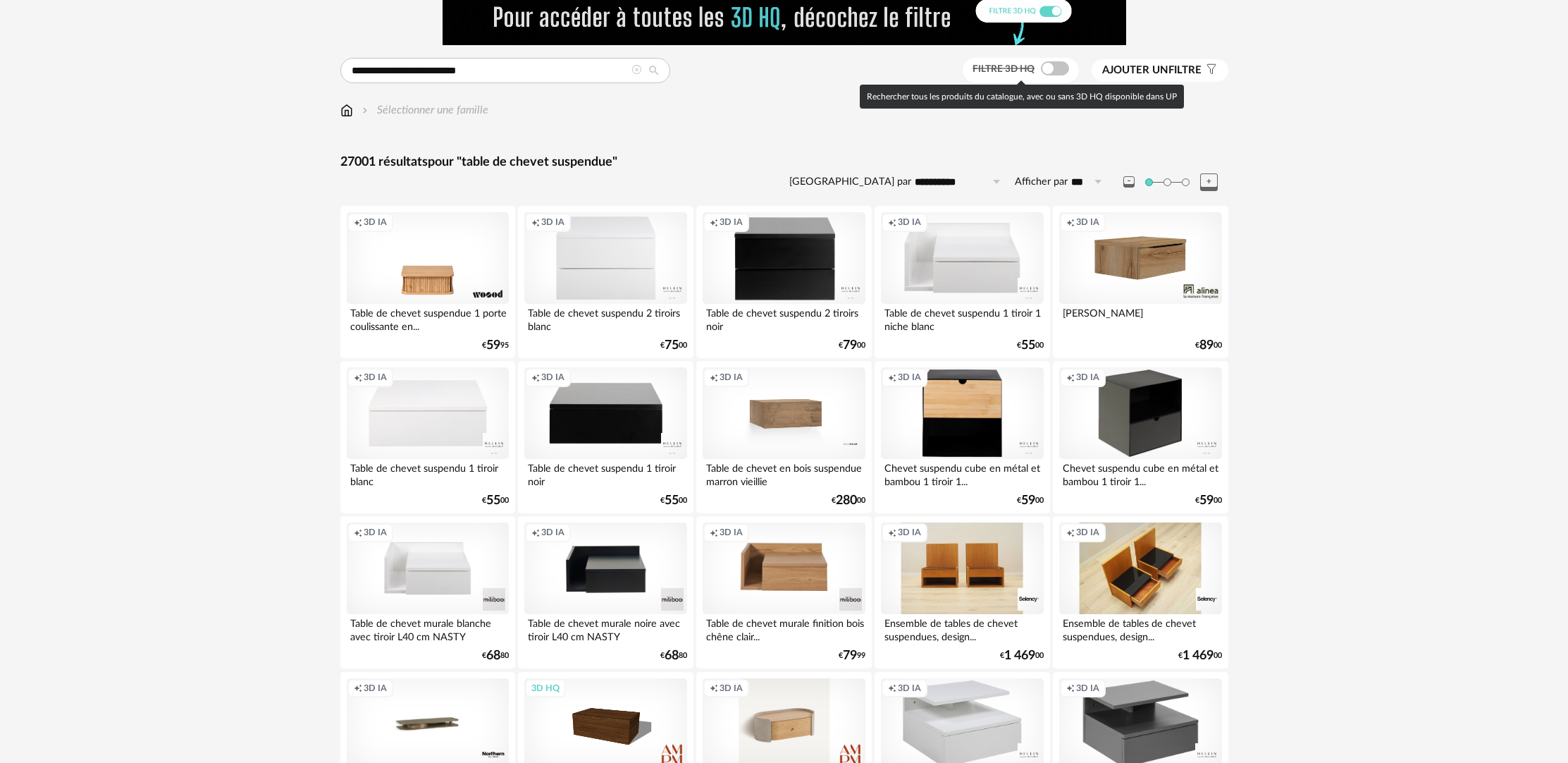
click at [1056, 74] on span at bounding box center [1055, 68] width 29 height 14
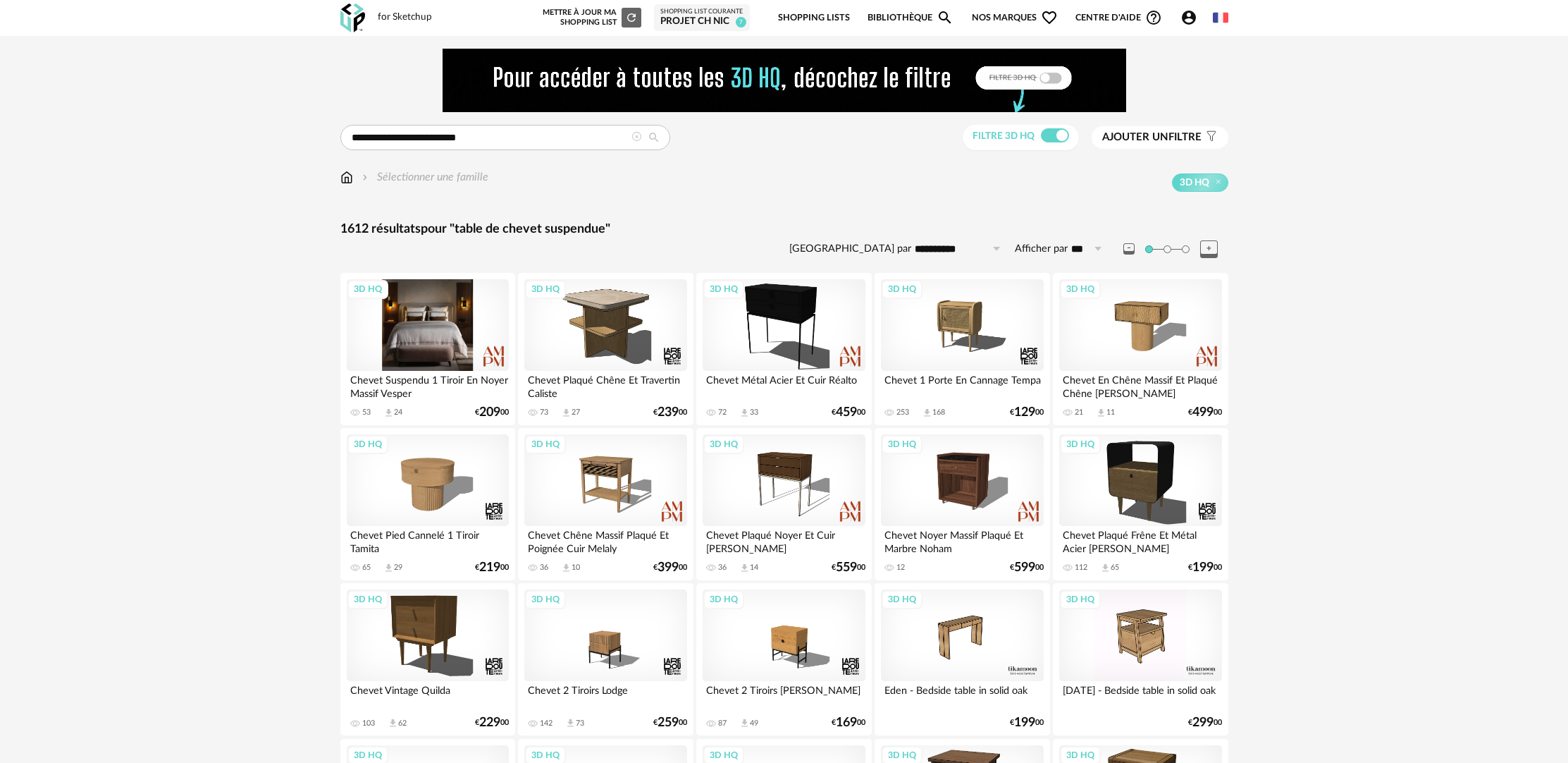
click at [473, 337] on div "3D HQ" at bounding box center [428, 324] width 162 height 91
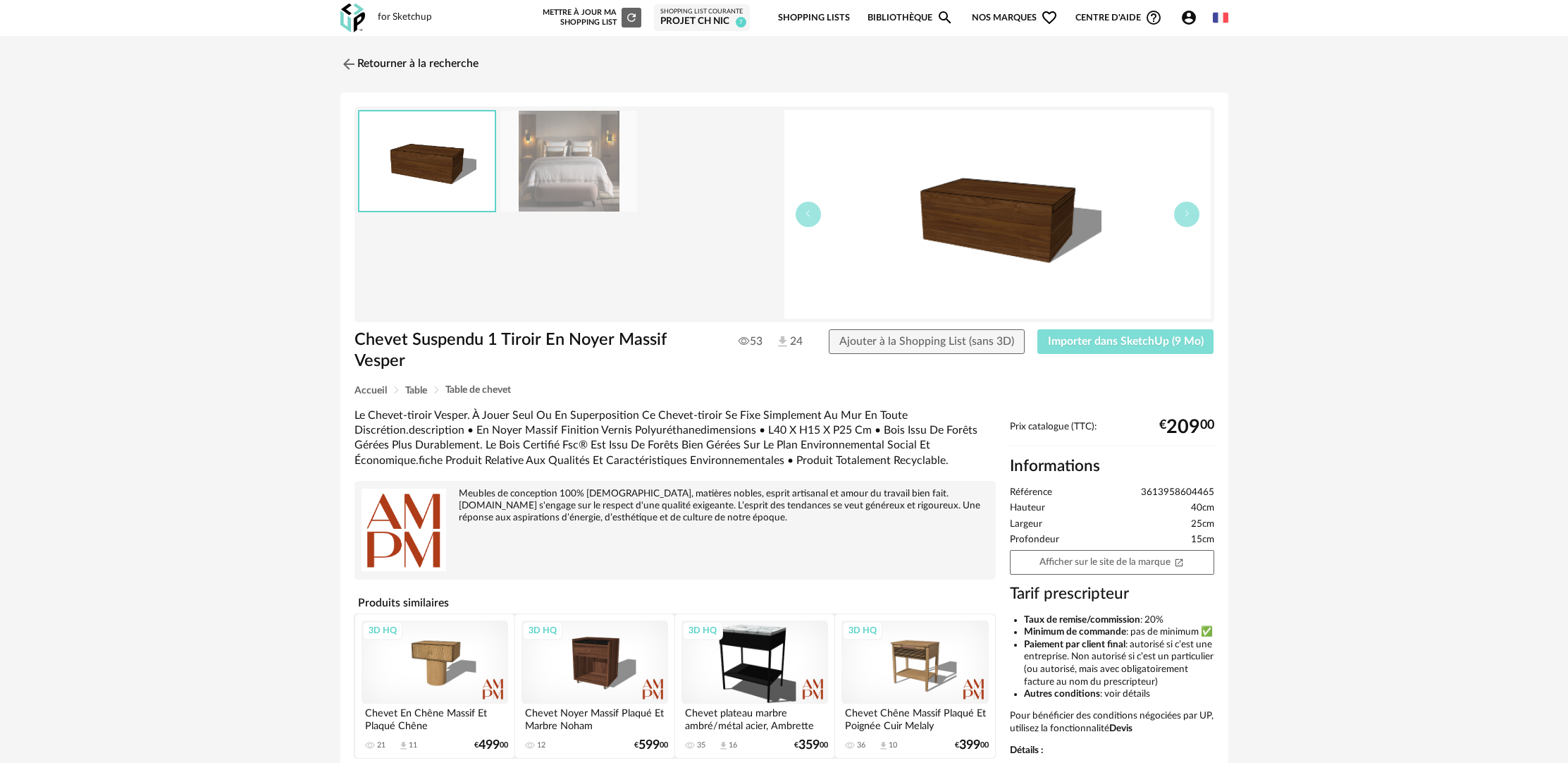
click at [1112, 346] on span "Importer dans SketchUp (9 Mo)" at bounding box center [1126, 340] width 155 height 11
